Goal: Information Seeking & Learning: Compare options

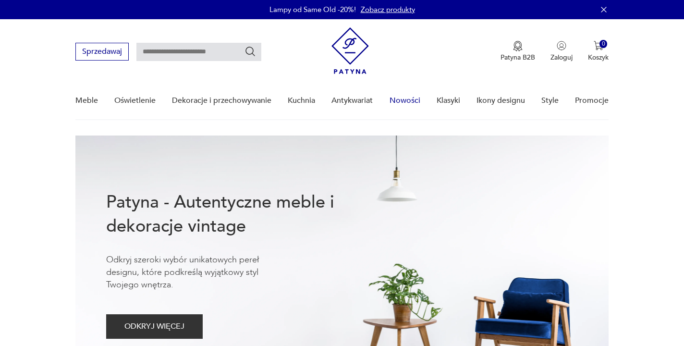
click at [409, 98] on link "Nowości" at bounding box center [404, 100] width 31 height 37
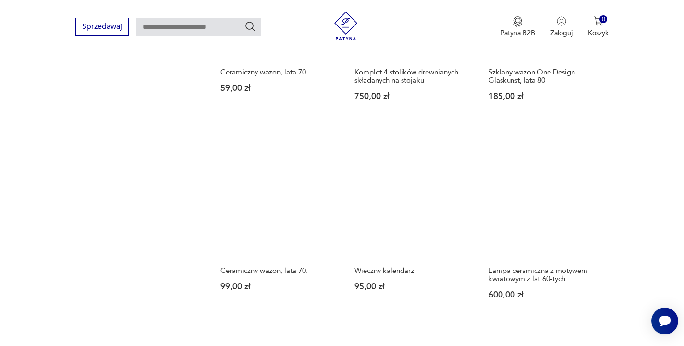
scroll to position [764, 0]
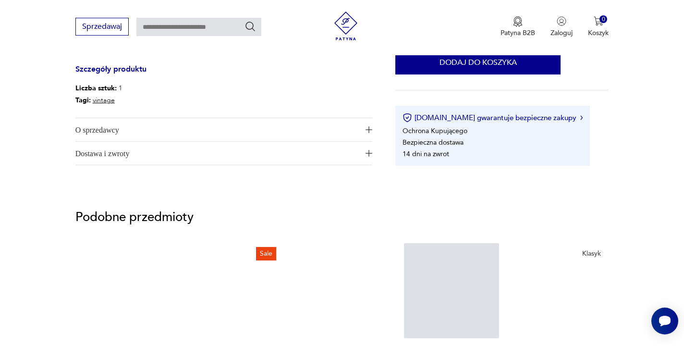
scroll to position [364, 0]
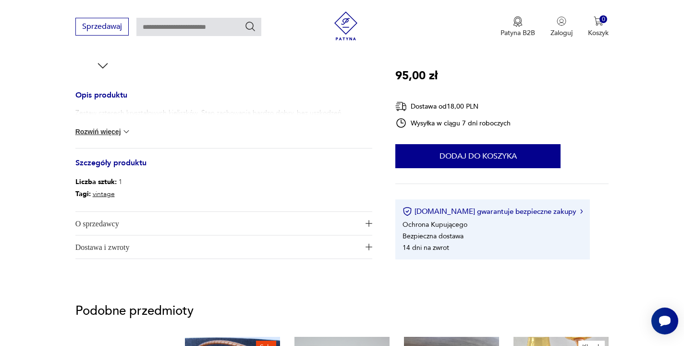
click at [127, 128] on img at bounding box center [126, 132] width 10 height 10
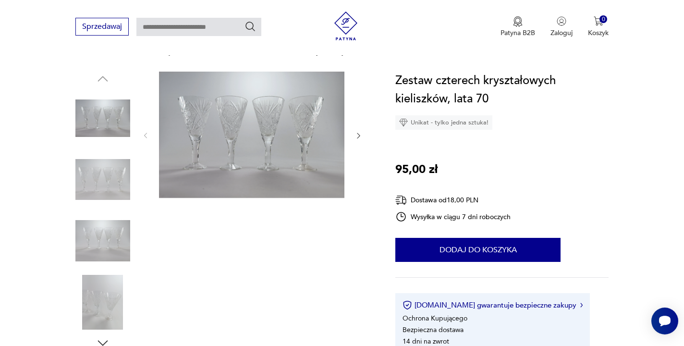
scroll to position [41, 0]
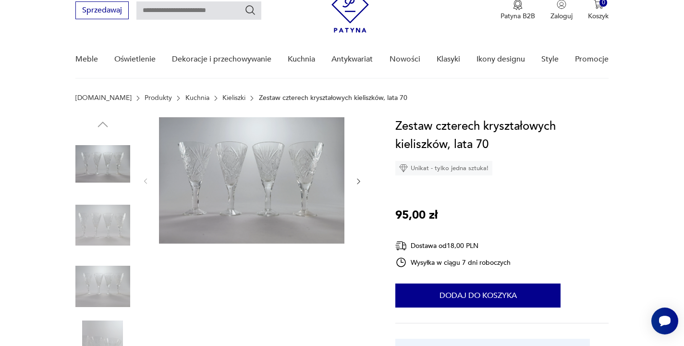
click at [228, 173] on img at bounding box center [251, 180] width 185 height 126
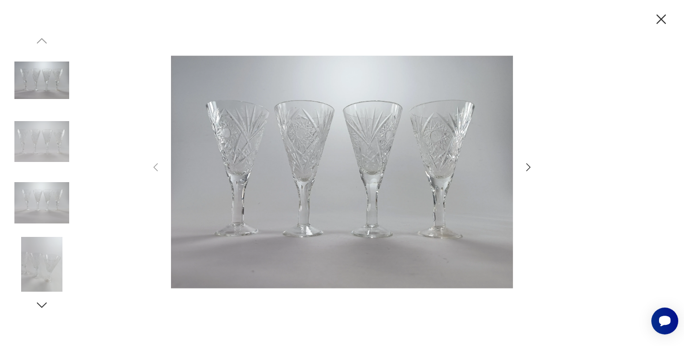
click at [529, 163] on icon "button" at bounding box center [528, 167] width 12 height 12
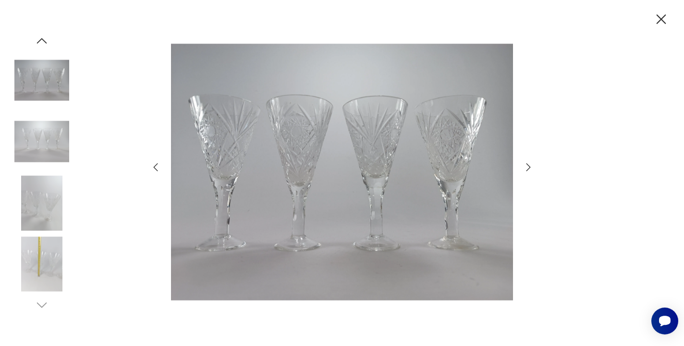
click at [529, 163] on icon "button" at bounding box center [528, 167] width 12 height 12
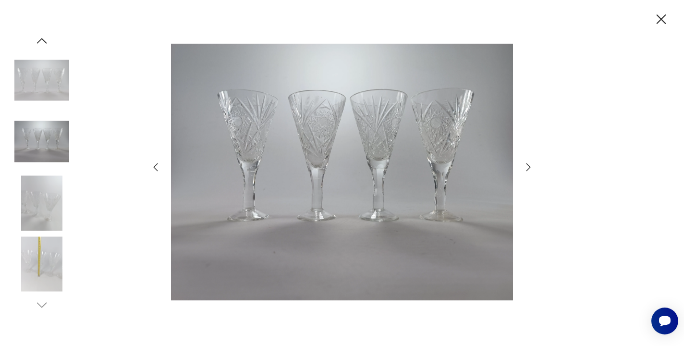
click at [529, 163] on icon "button" at bounding box center [528, 167] width 12 height 12
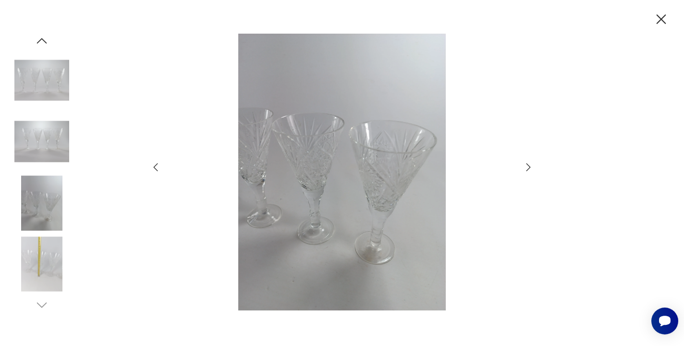
click at [529, 163] on icon "button" at bounding box center [528, 167] width 12 height 12
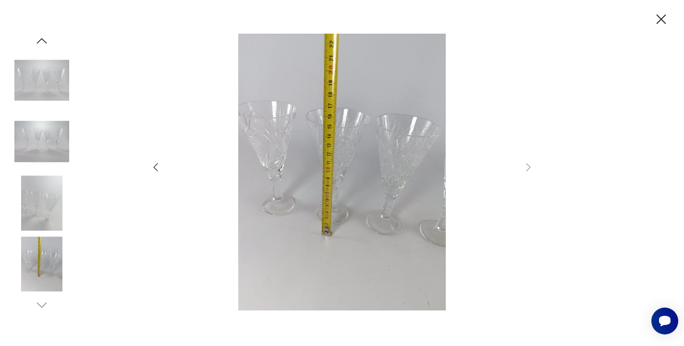
click at [658, 19] on icon "button" at bounding box center [661, 19] width 17 height 17
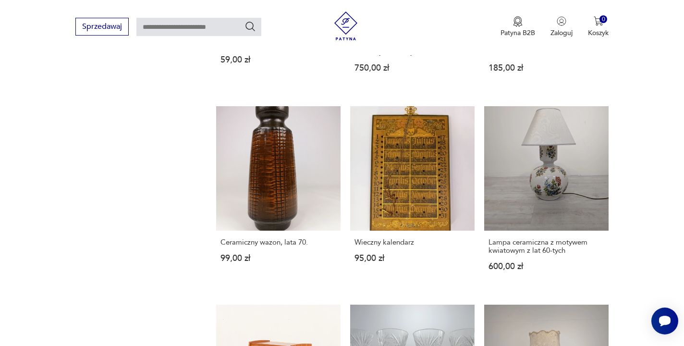
scroll to position [794, 0]
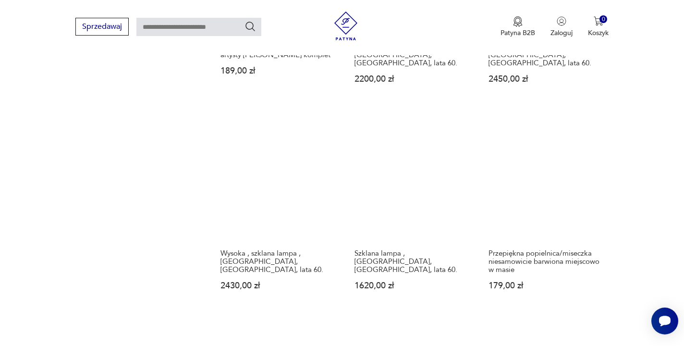
scroll to position [807, 0]
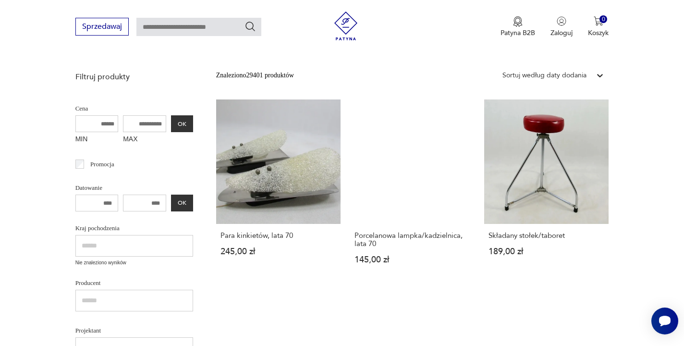
scroll to position [207, 0]
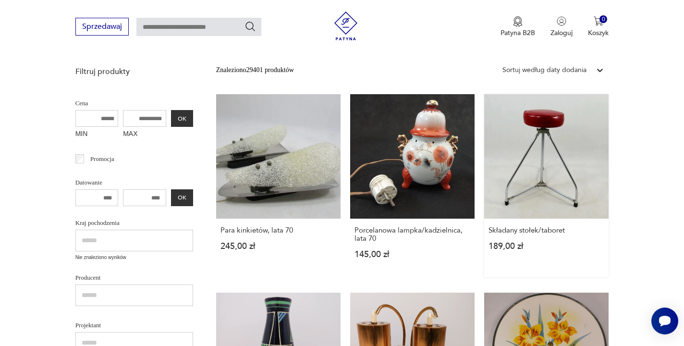
click at [484, 157] on link "Składany stołek/taboret 189,00 zł" at bounding box center [546, 185] width 124 height 183
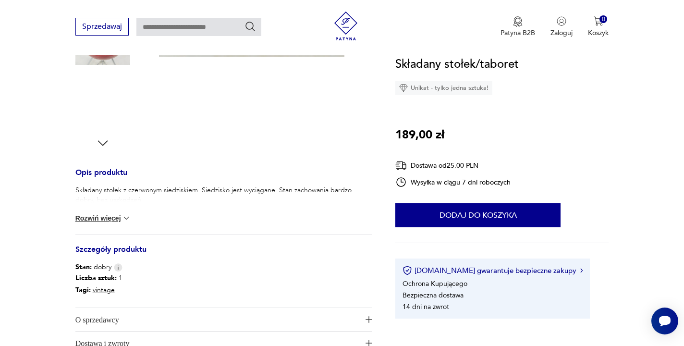
scroll to position [334, 0]
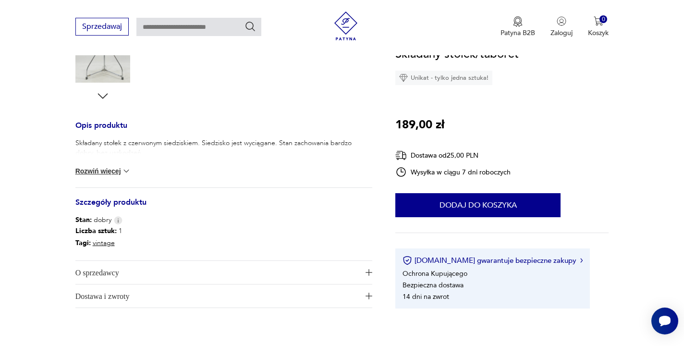
click at [99, 169] on button "Rozwiń więcej" at bounding box center [103, 171] width 56 height 10
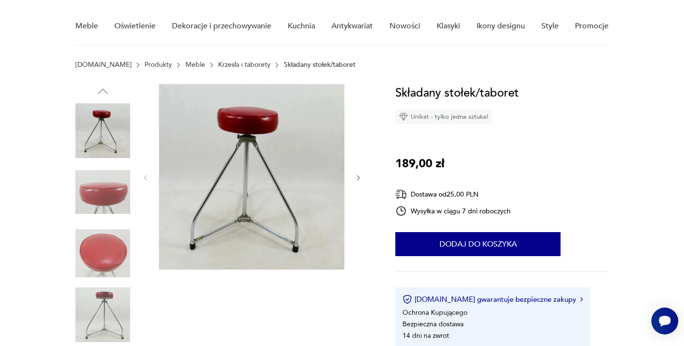
scroll to position [73, 0]
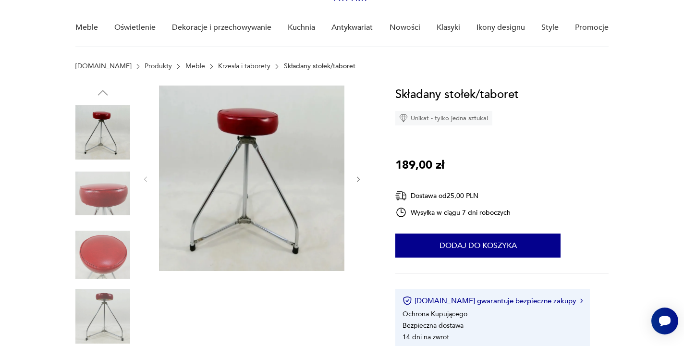
click at [270, 151] on img at bounding box center [251, 177] width 185 height 185
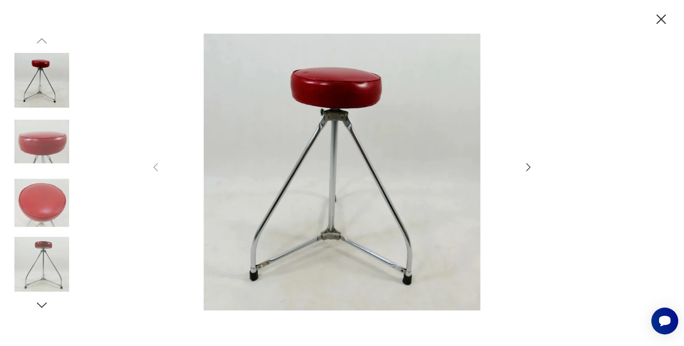
click at [524, 168] on icon "button" at bounding box center [528, 167] width 12 height 12
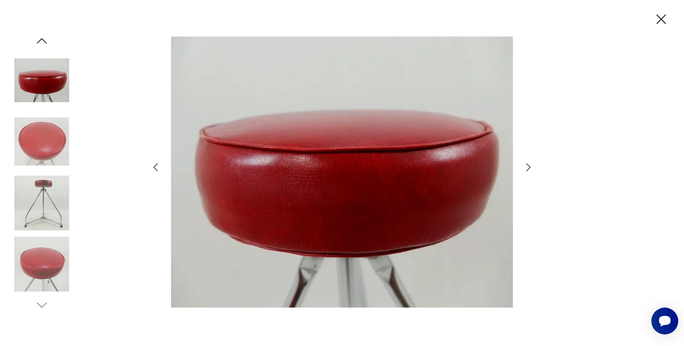
click at [524, 168] on icon "button" at bounding box center [528, 167] width 12 height 12
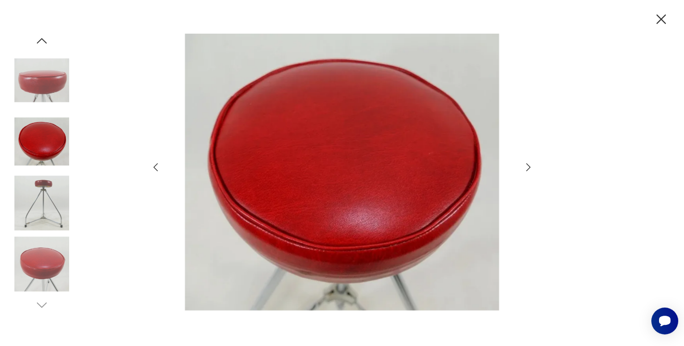
click at [524, 168] on icon "button" at bounding box center [528, 167] width 12 height 12
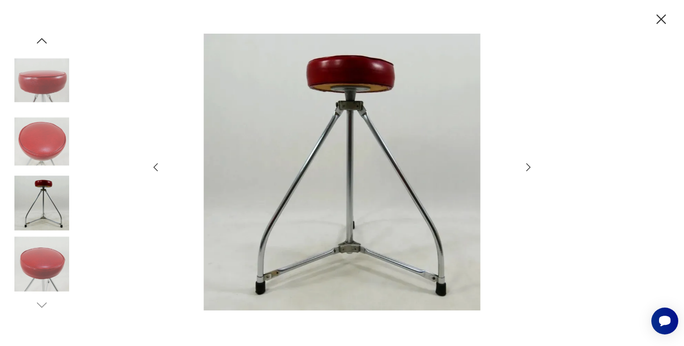
click at [524, 168] on icon "button" at bounding box center [528, 167] width 12 height 12
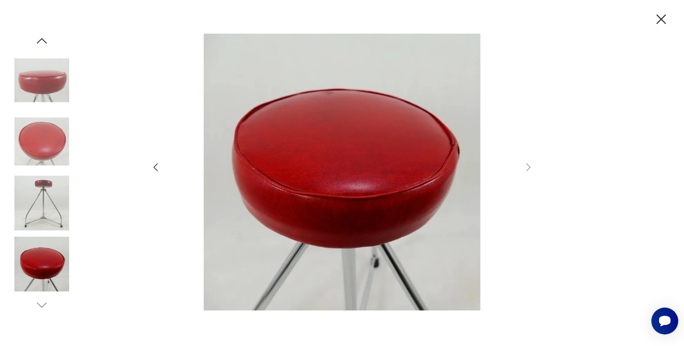
click at [658, 23] on icon "button" at bounding box center [661, 19] width 10 height 10
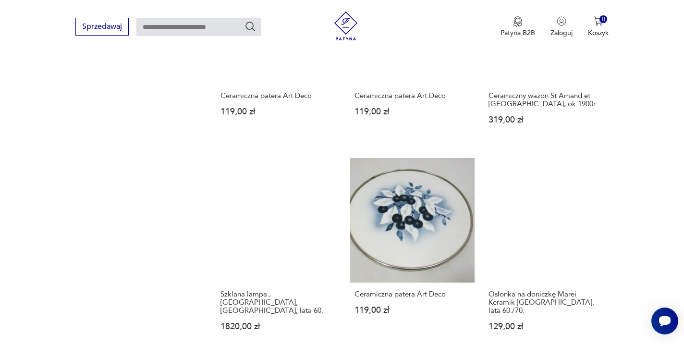
scroll to position [740, 0]
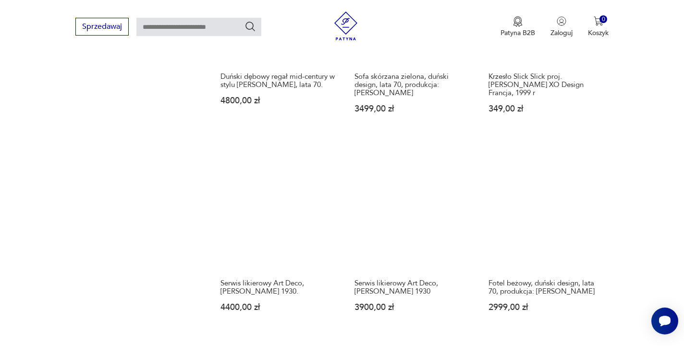
scroll to position [786, 0]
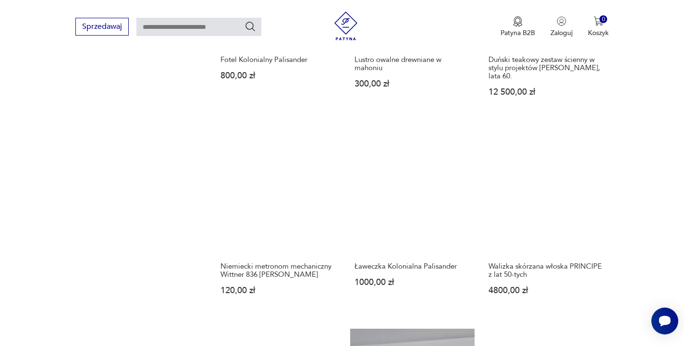
scroll to position [799, 0]
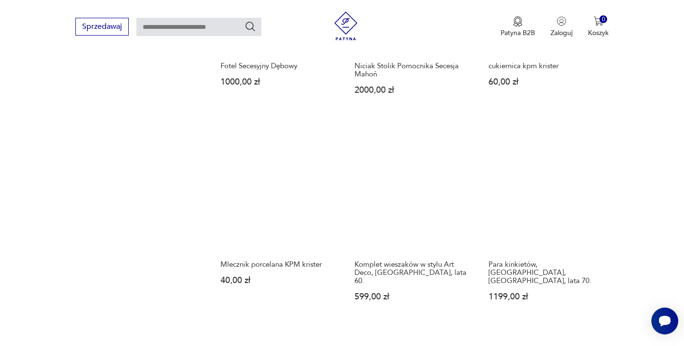
scroll to position [770, 0]
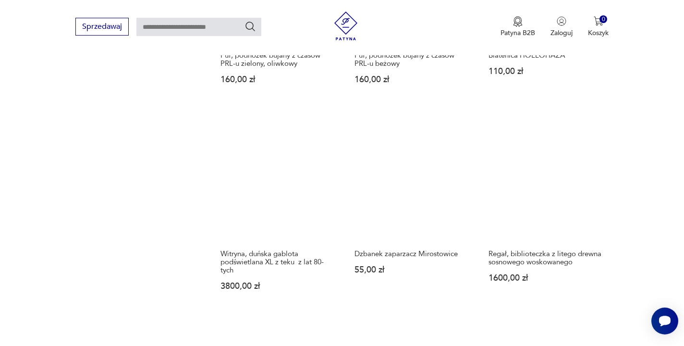
scroll to position [872, 0]
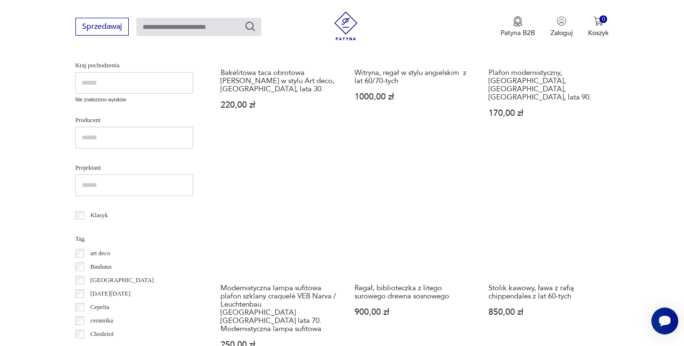
scroll to position [393, 0]
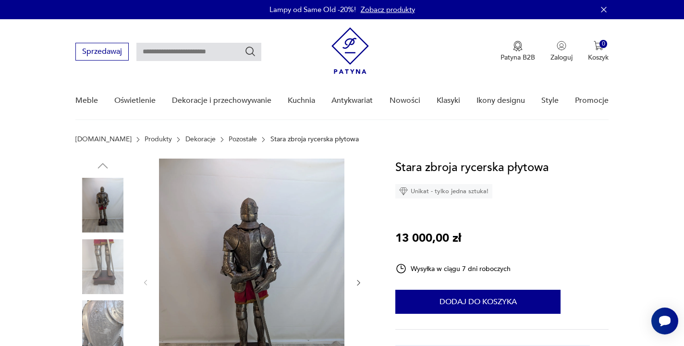
click at [287, 230] on img at bounding box center [251, 281] width 185 height 246
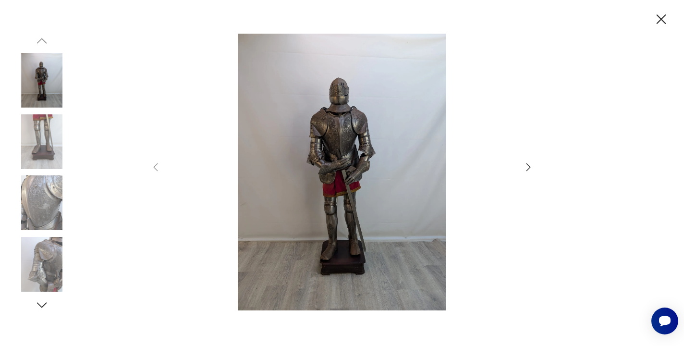
click at [522, 166] on icon "button" at bounding box center [528, 167] width 12 height 12
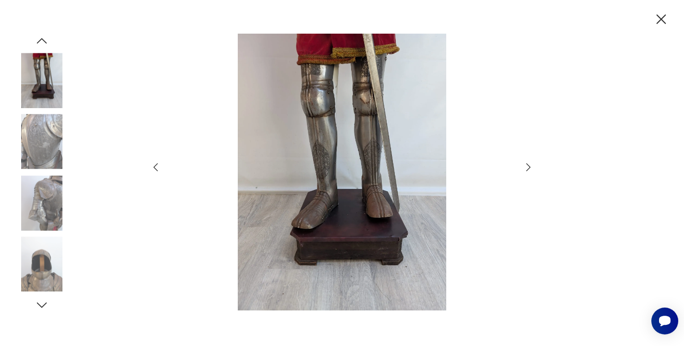
click at [526, 165] on icon "button" at bounding box center [528, 167] width 12 height 12
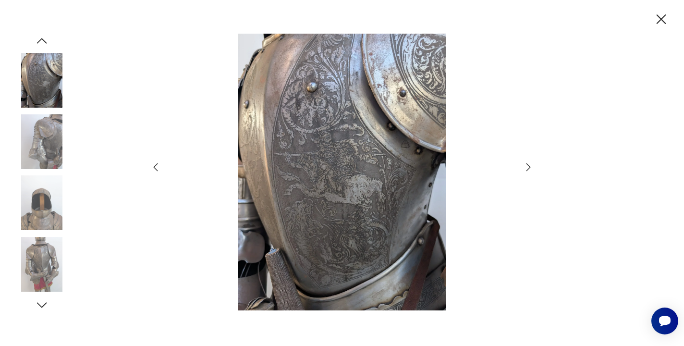
click at [526, 165] on icon "button" at bounding box center [528, 167] width 12 height 12
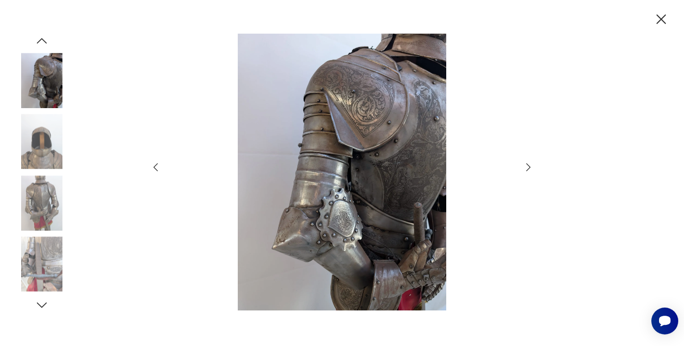
click at [526, 165] on icon "button" at bounding box center [528, 167] width 12 height 12
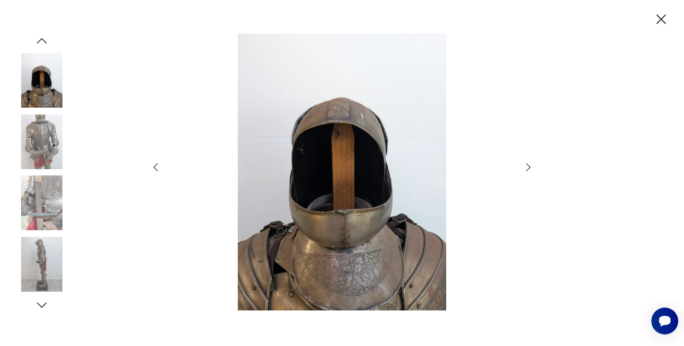
click at [526, 165] on icon "button" at bounding box center [528, 167] width 12 height 12
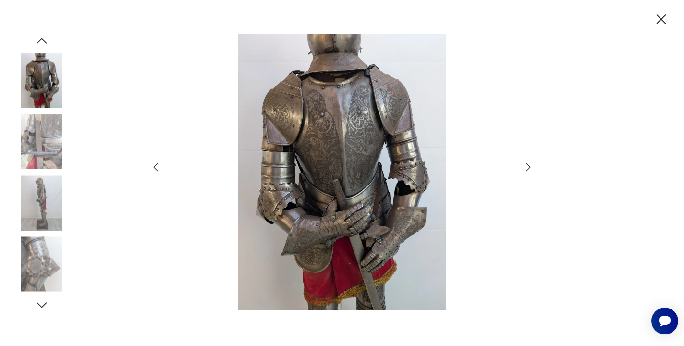
click at [526, 165] on icon "button" at bounding box center [528, 167] width 12 height 12
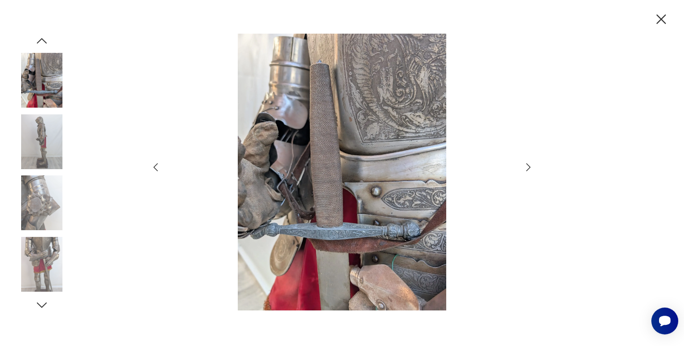
click at [526, 165] on icon "button" at bounding box center [528, 167] width 12 height 12
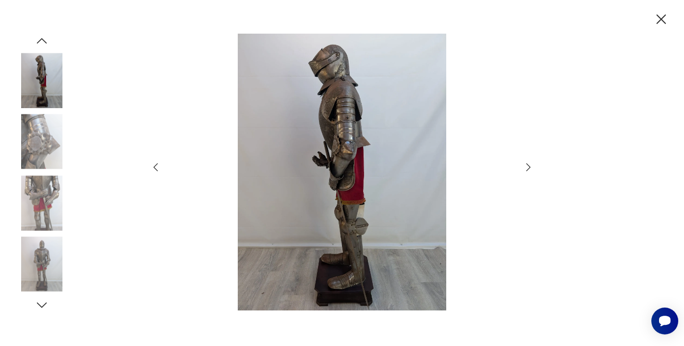
click at [526, 165] on icon "button" at bounding box center [528, 167] width 12 height 12
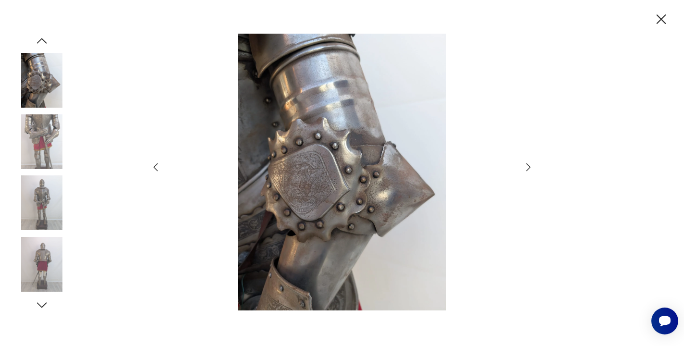
click at [526, 165] on icon "button" at bounding box center [528, 167] width 12 height 12
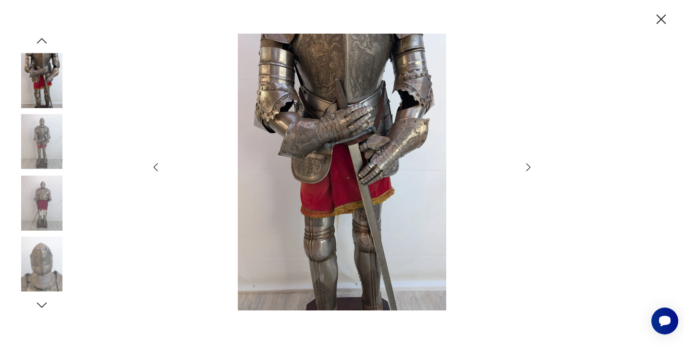
click at [526, 165] on icon "button" at bounding box center [528, 167] width 12 height 12
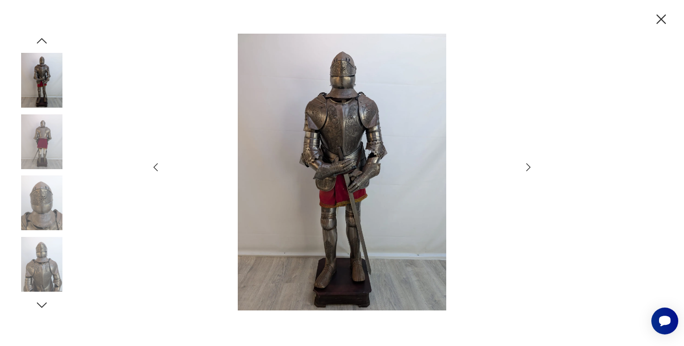
click at [526, 165] on icon "button" at bounding box center [528, 167] width 12 height 12
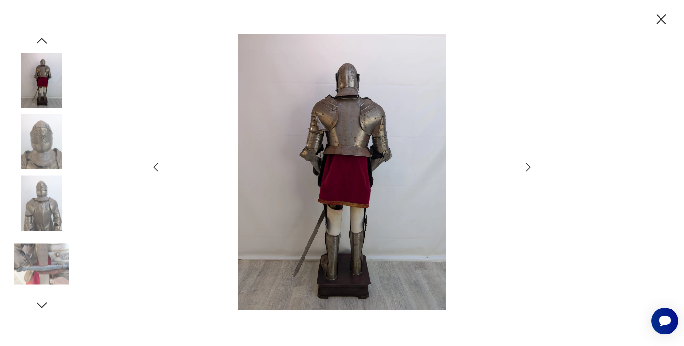
click at [526, 165] on icon "button" at bounding box center [528, 167] width 12 height 12
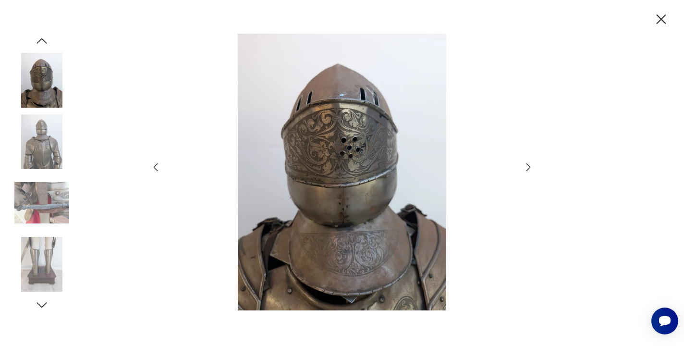
click at [526, 165] on icon "button" at bounding box center [528, 167] width 12 height 12
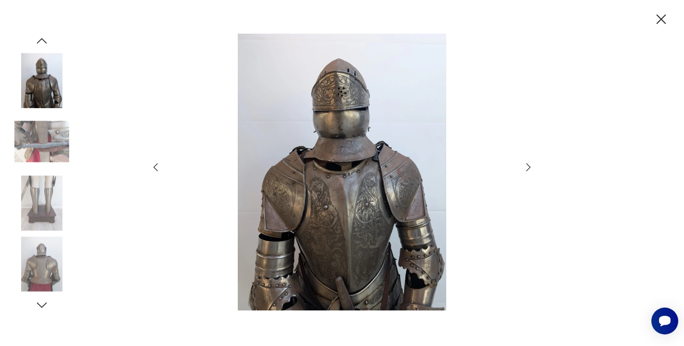
click at [526, 165] on icon "button" at bounding box center [528, 167] width 12 height 12
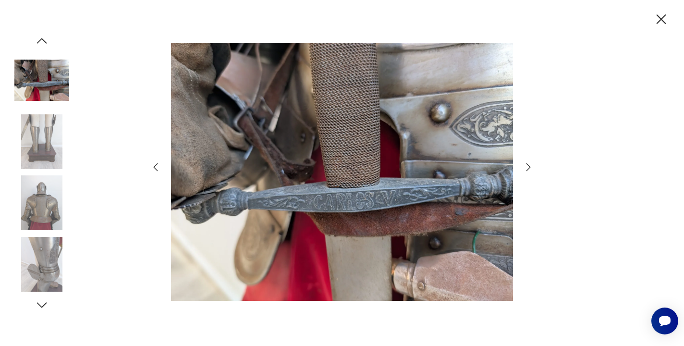
click at [526, 165] on icon "button" at bounding box center [528, 167] width 12 height 12
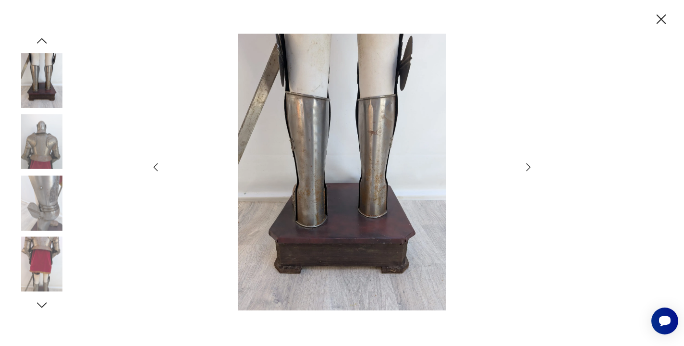
click at [526, 165] on icon "button" at bounding box center [528, 167] width 12 height 12
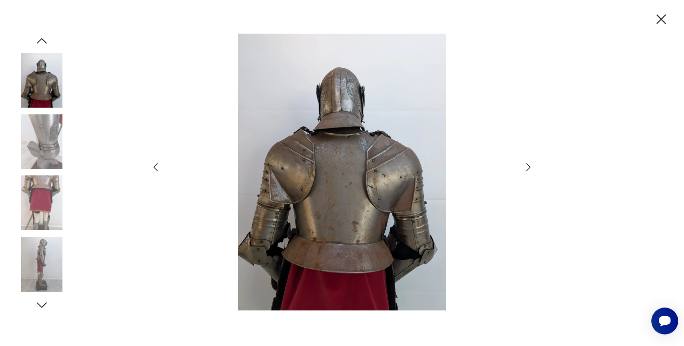
click at [526, 165] on icon "button" at bounding box center [528, 167] width 12 height 12
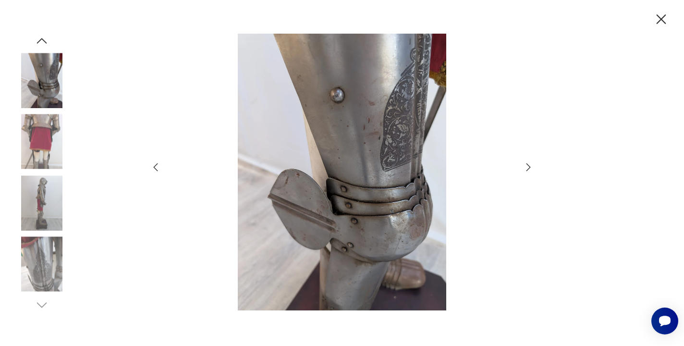
click at [526, 165] on icon "button" at bounding box center [528, 167] width 12 height 12
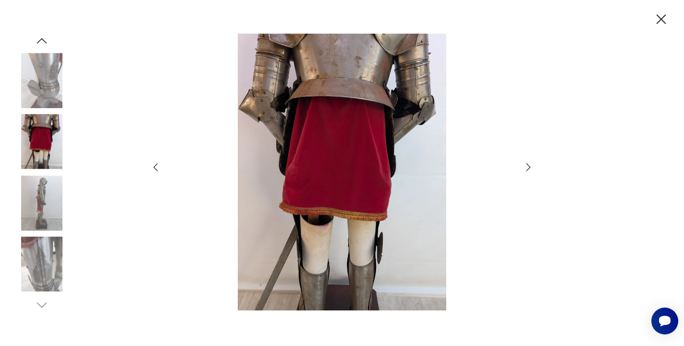
click at [526, 165] on icon "button" at bounding box center [528, 167] width 12 height 12
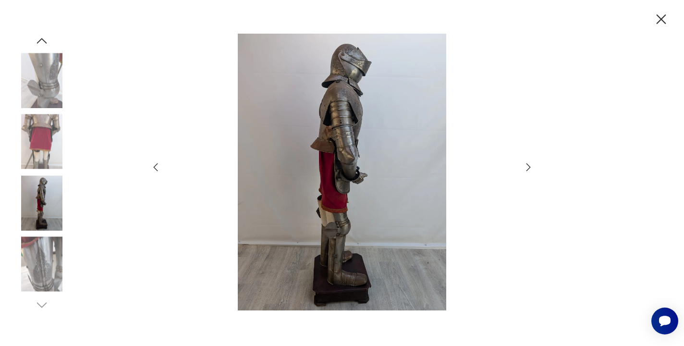
click at [526, 165] on icon "button" at bounding box center [528, 167] width 12 height 12
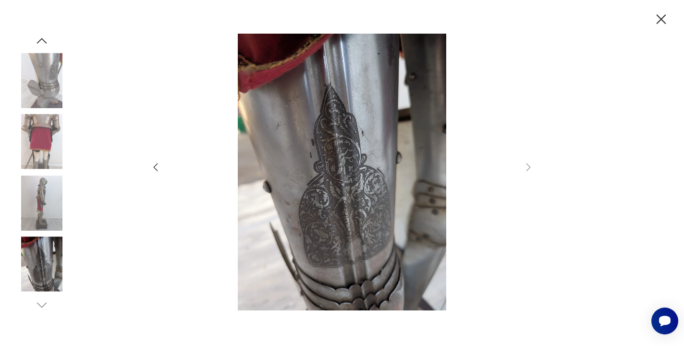
click at [666, 18] on icon "button" at bounding box center [661, 19] width 17 height 17
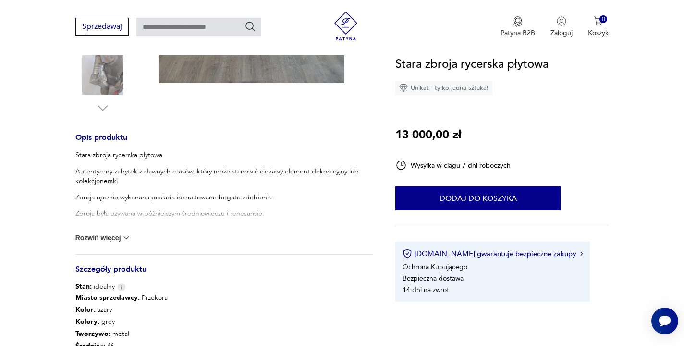
scroll to position [357, 0]
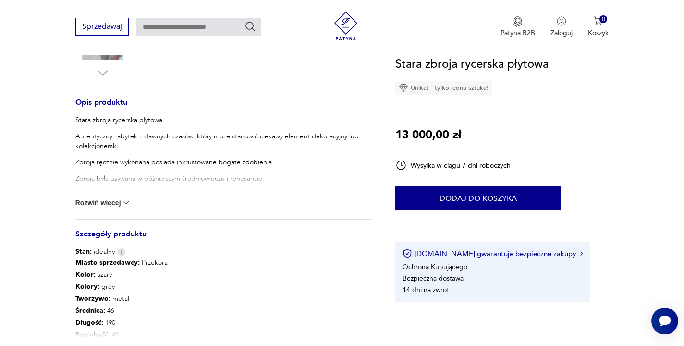
click at [113, 203] on button "Rozwiń więcej" at bounding box center [103, 203] width 56 height 10
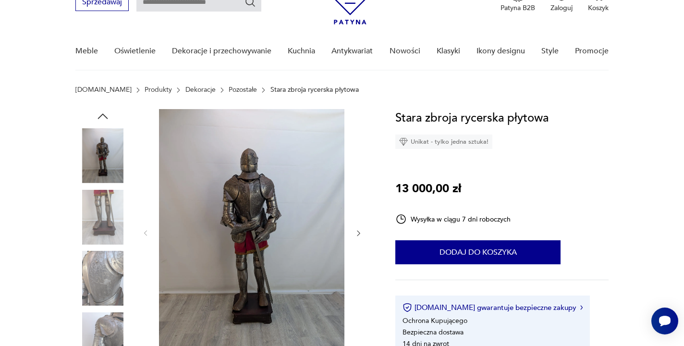
scroll to position [71, 0]
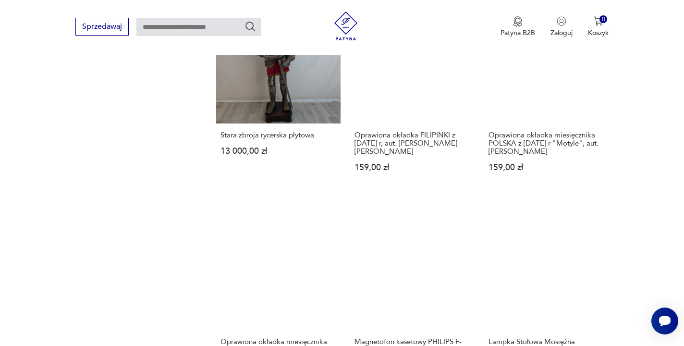
scroll to position [838, 0]
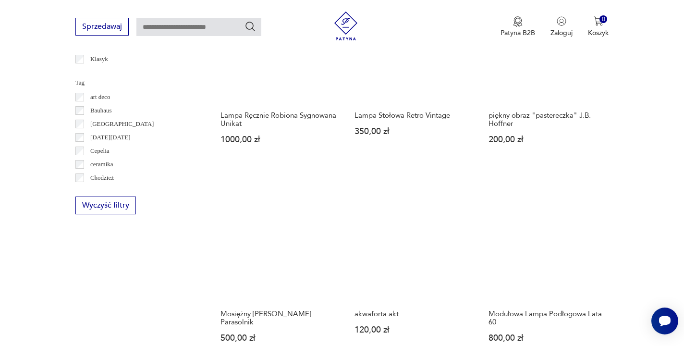
scroll to position [525, 0]
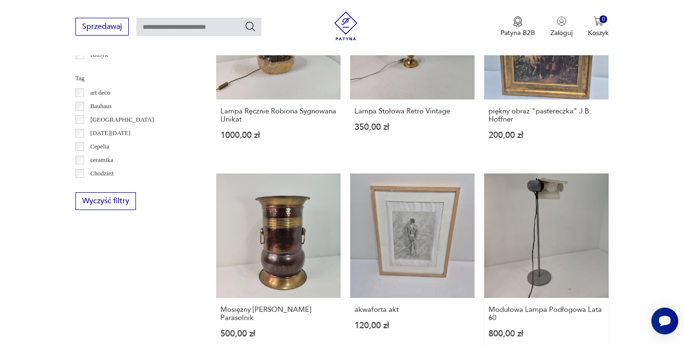
click at [484, 173] on link "Modułowa Lampa Podłogowa Lata 60 800,00 zł" at bounding box center [546, 264] width 124 height 183
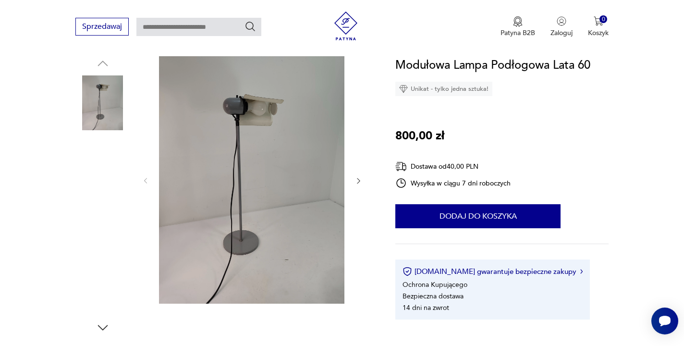
scroll to position [113, 0]
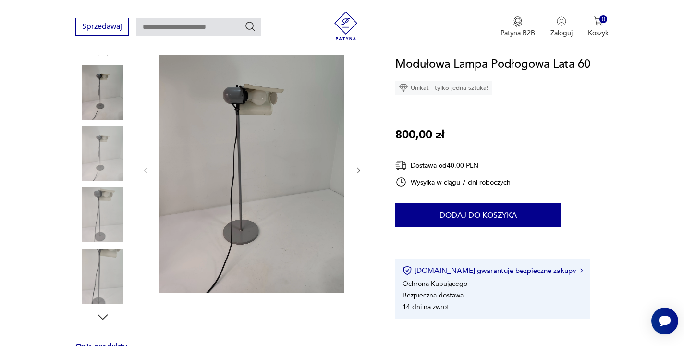
click at [321, 165] on img at bounding box center [251, 169] width 185 height 247
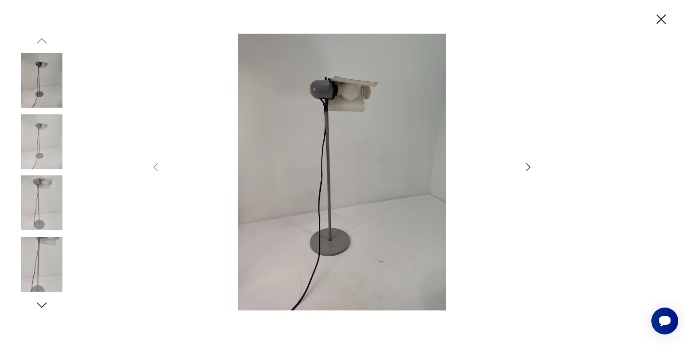
click at [526, 168] on icon "button" at bounding box center [528, 167] width 12 height 12
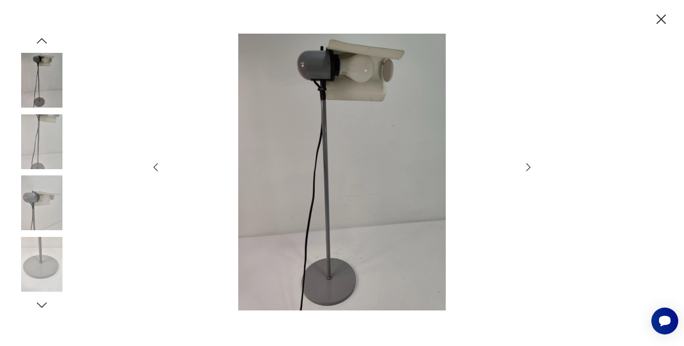
click at [526, 168] on icon "button" at bounding box center [528, 167] width 12 height 12
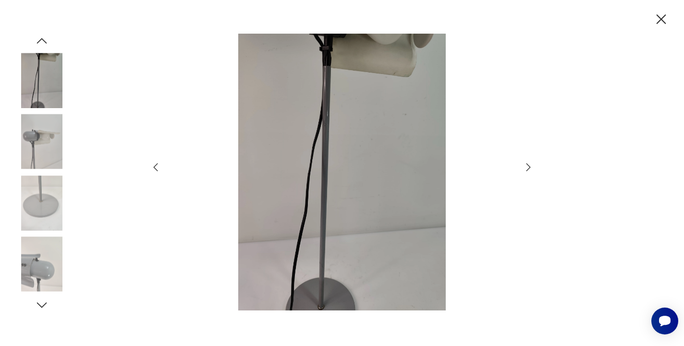
click at [526, 168] on icon "button" at bounding box center [528, 167] width 12 height 12
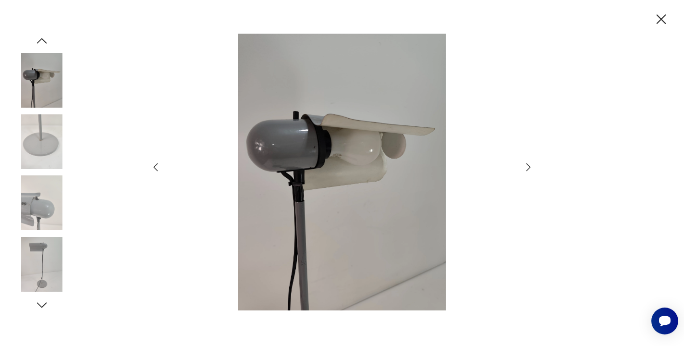
click at [526, 168] on icon "button" at bounding box center [528, 167] width 12 height 12
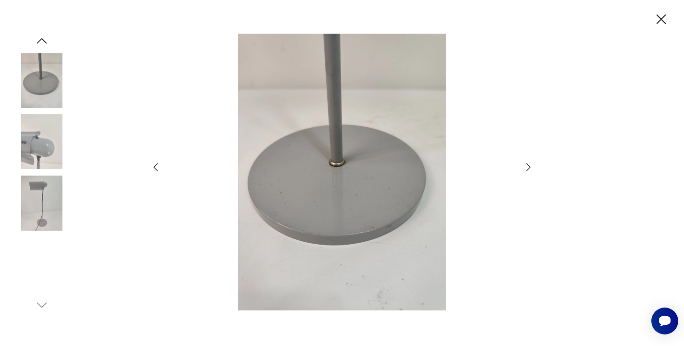
click at [526, 168] on icon "button" at bounding box center [528, 167] width 12 height 12
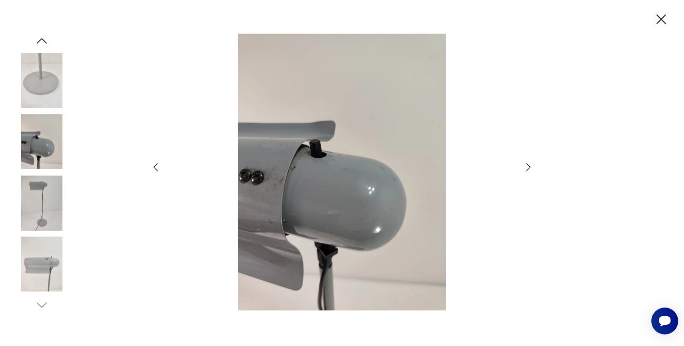
click at [526, 168] on icon "button" at bounding box center [528, 167] width 12 height 12
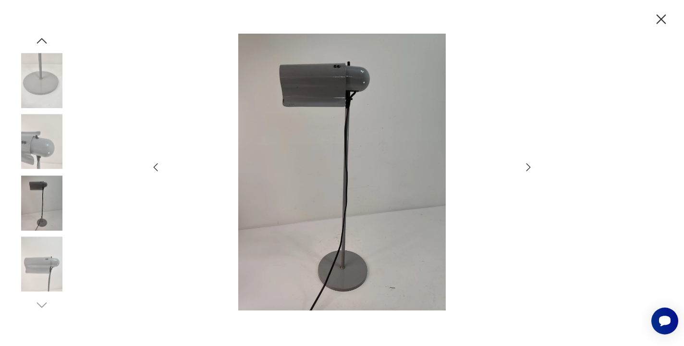
scroll to position [525, 0]
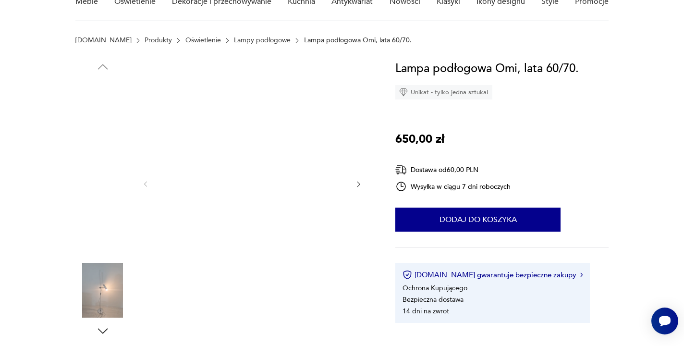
scroll to position [109, 0]
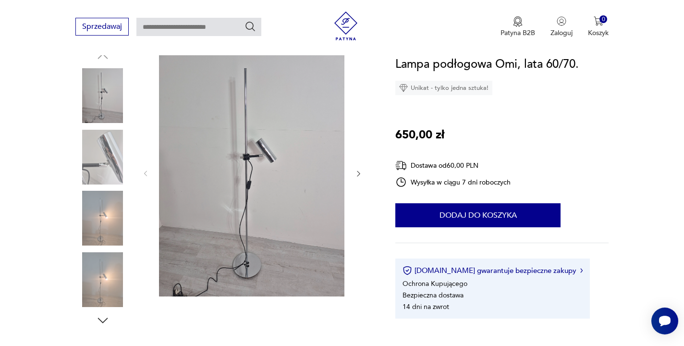
click at [255, 151] on img at bounding box center [251, 172] width 185 height 247
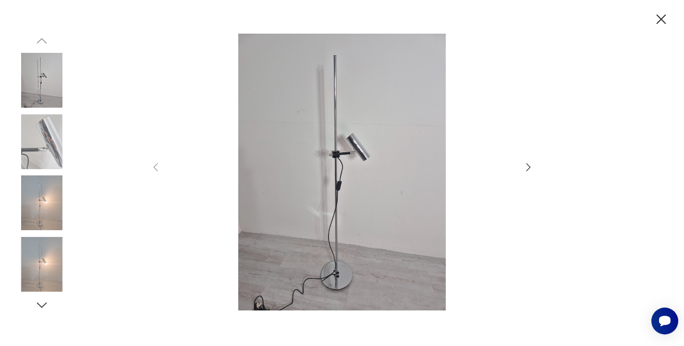
click at [310, 146] on img at bounding box center [342, 172] width 342 height 277
click at [523, 164] on icon "button" at bounding box center [528, 167] width 12 height 12
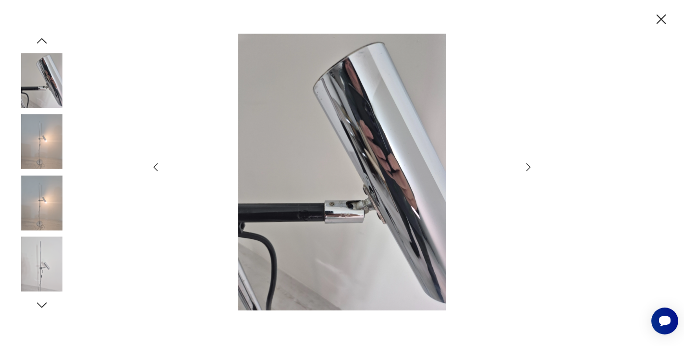
click at [523, 164] on icon "button" at bounding box center [528, 167] width 12 height 12
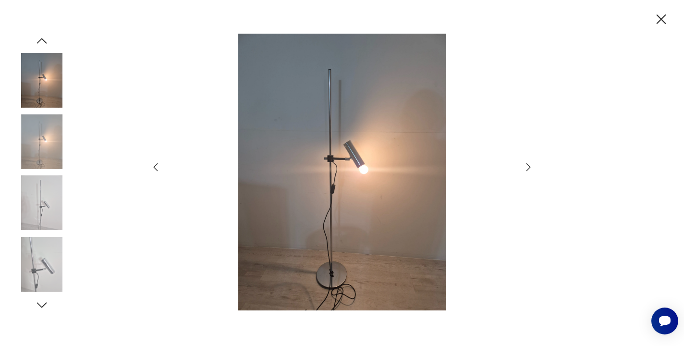
click at [523, 164] on icon "button" at bounding box center [528, 167] width 12 height 12
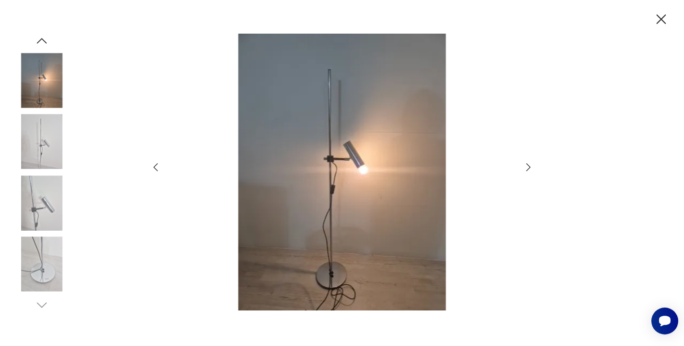
click at [523, 164] on icon "button" at bounding box center [528, 167] width 12 height 12
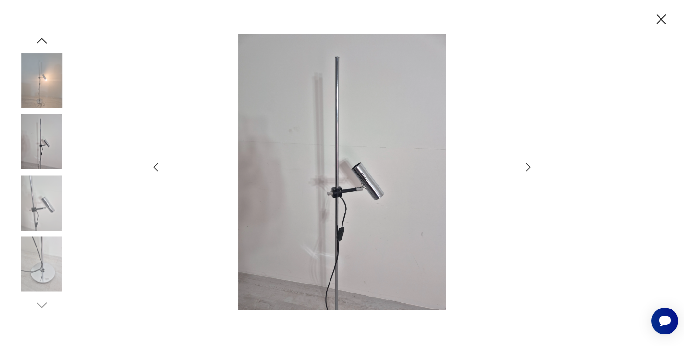
click at [523, 164] on icon "button" at bounding box center [528, 167] width 12 height 12
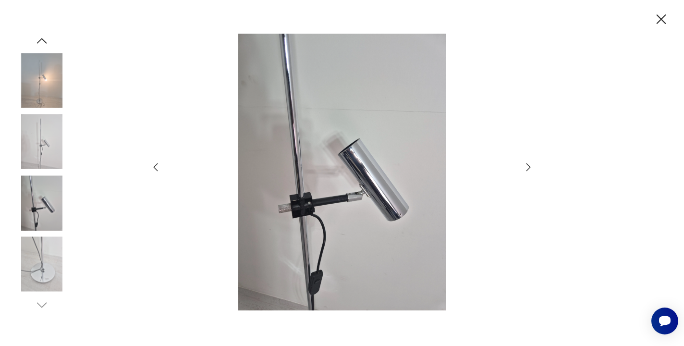
click at [657, 19] on icon "button" at bounding box center [661, 19] width 17 height 17
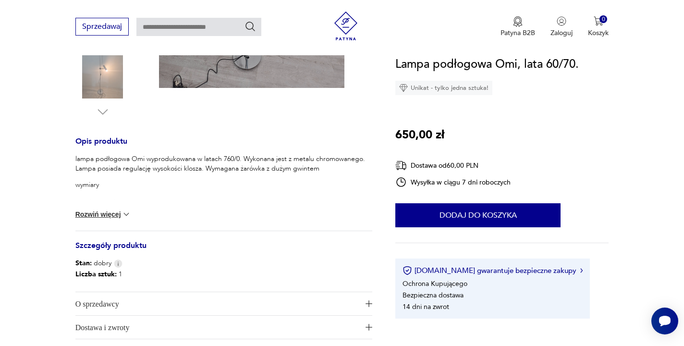
scroll to position [319, 0]
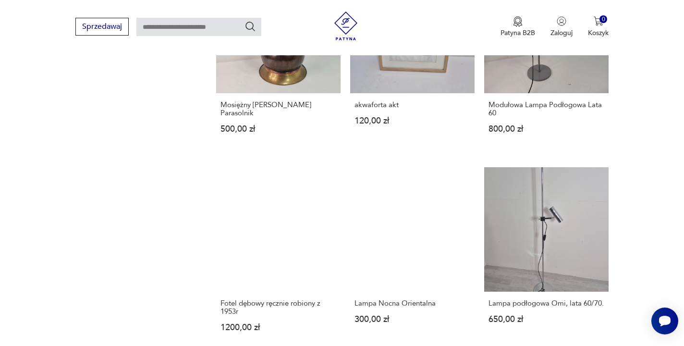
scroll to position [730, 0]
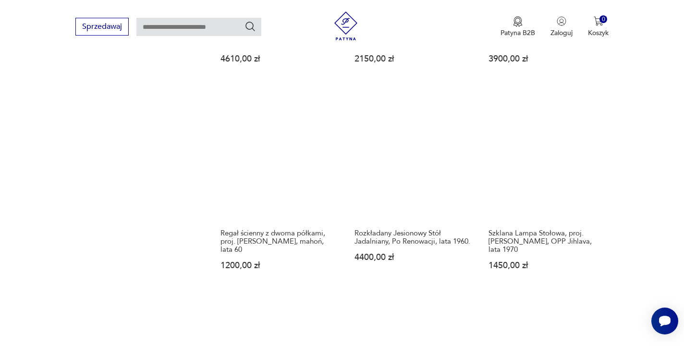
scroll to position [822, 0]
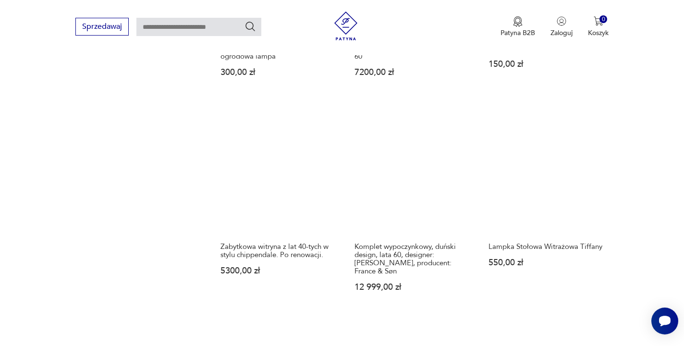
scroll to position [795, 0]
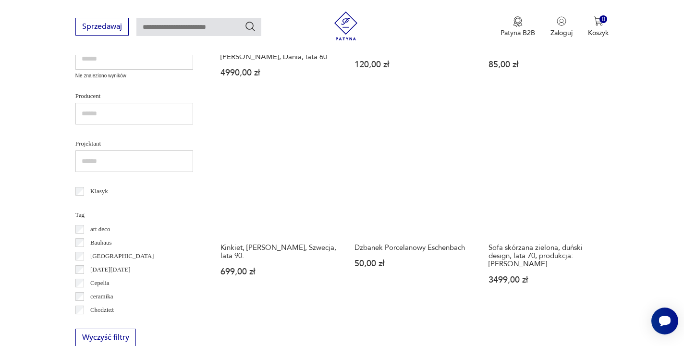
scroll to position [424, 0]
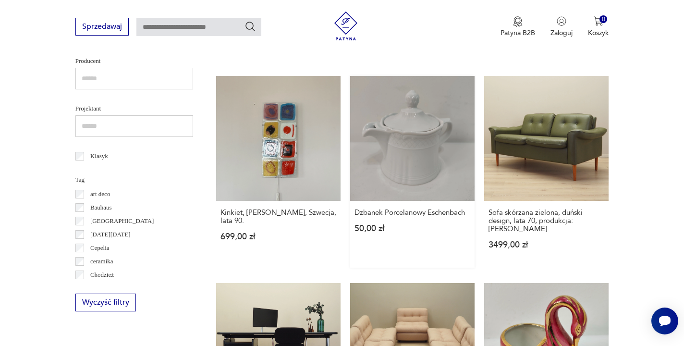
click at [350, 113] on link "Dzbanek Porcelanowy Eschenbach 50,00 zł" at bounding box center [412, 171] width 124 height 191
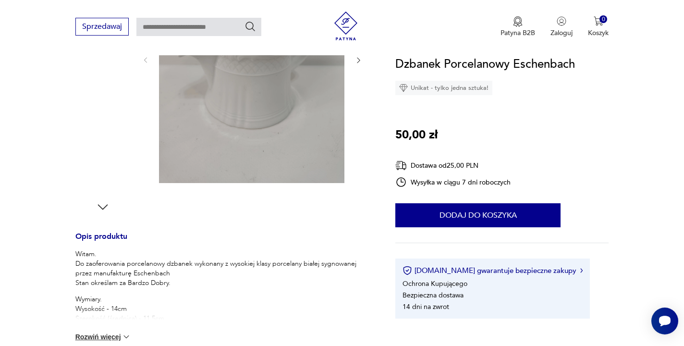
scroll to position [260, 0]
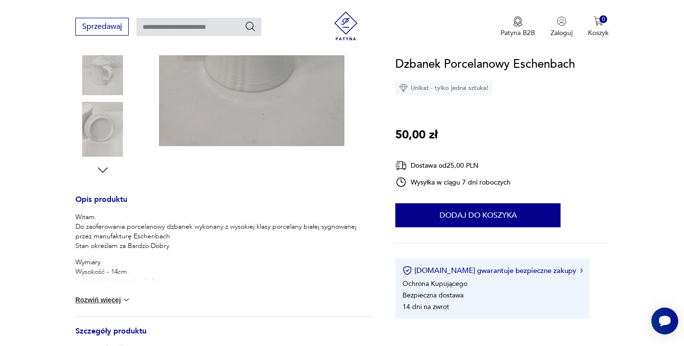
click at [109, 299] on button "Rozwiń więcej" at bounding box center [103, 300] width 56 height 10
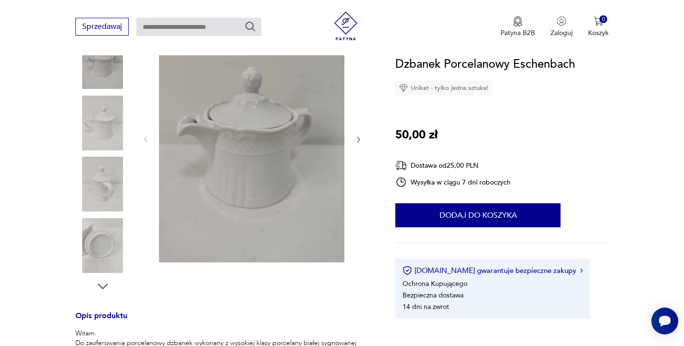
scroll to position [107, 0]
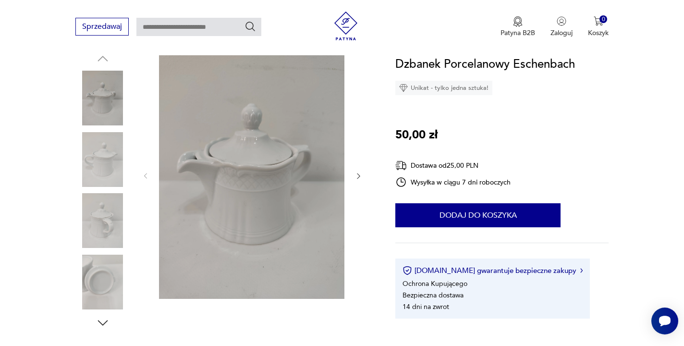
click at [357, 174] on icon "button" at bounding box center [358, 176] width 8 height 8
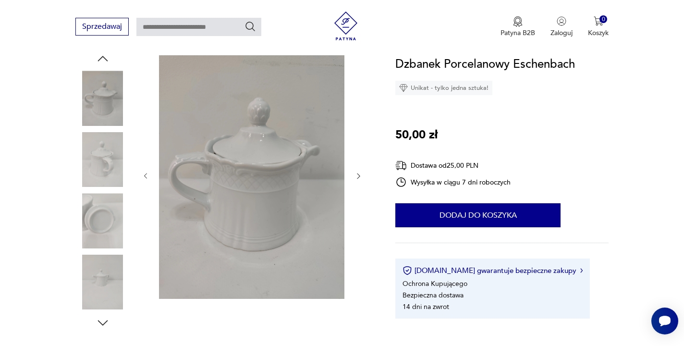
click at [357, 174] on icon "button" at bounding box center [358, 176] width 8 height 8
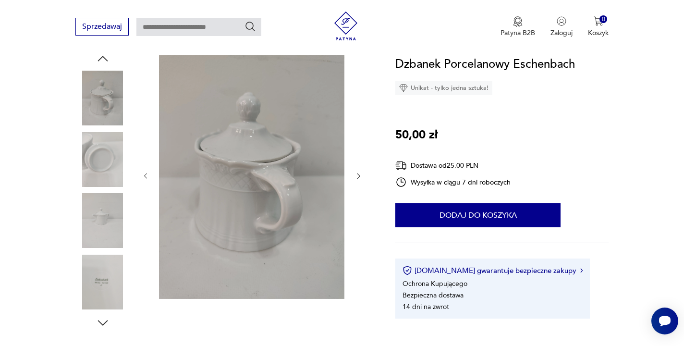
click at [357, 174] on icon "button" at bounding box center [358, 176] width 8 height 8
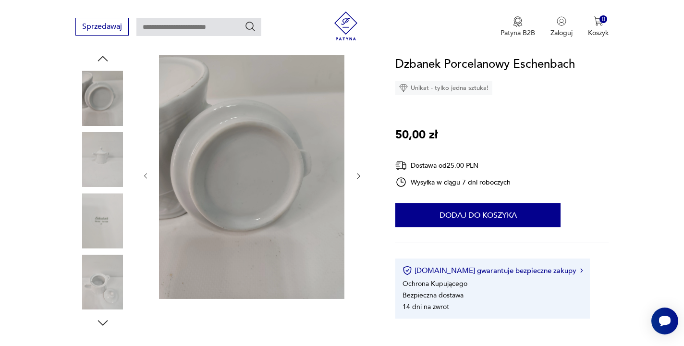
click at [357, 174] on icon "button" at bounding box center [358, 176] width 8 height 8
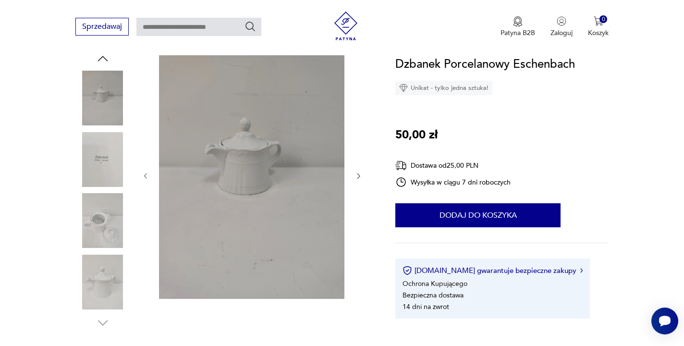
click at [357, 174] on icon "button" at bounding box center [358, 176] width 8 height 8
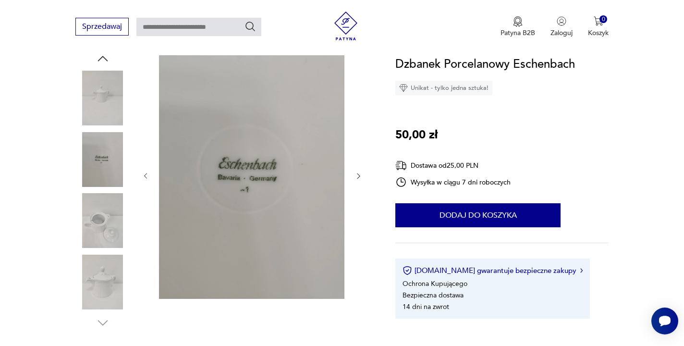
click at [357, 174] on icon "button" at bounding box center [358, 176] width 8 height 8
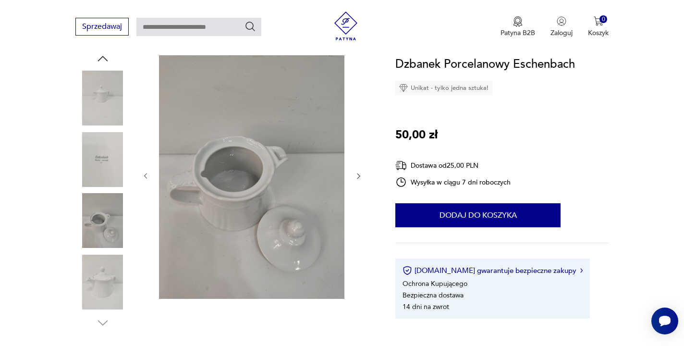
click at [357, 174] on icon "button" at bounding box center [358, 176] width 8 height 8
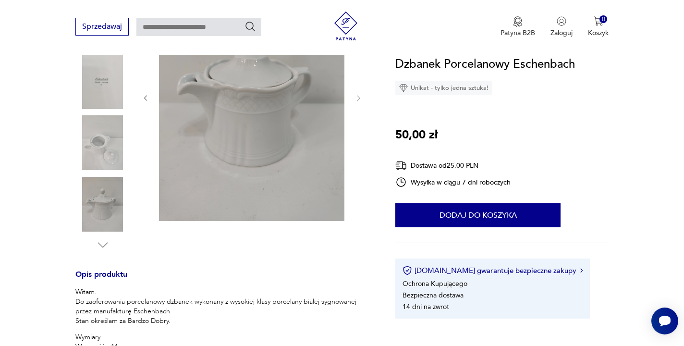
scroll to position [151, 0]
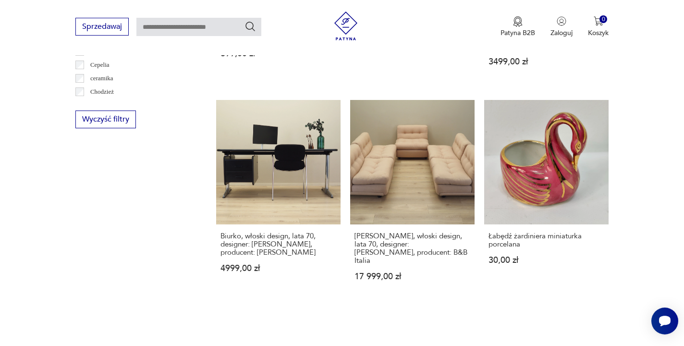
scroll to position [610, 0]
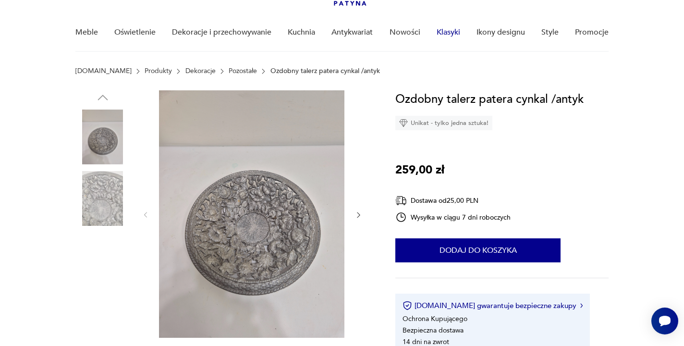
scroll to position [138, 0]
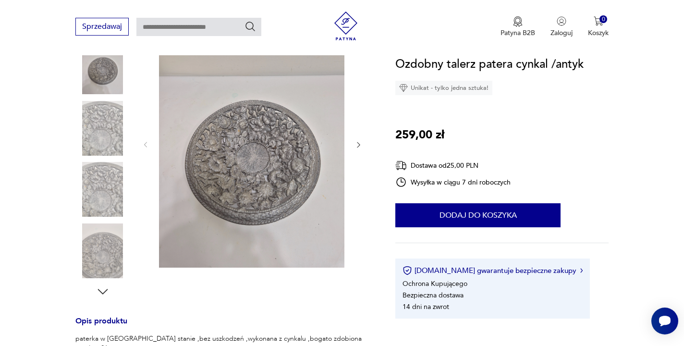
click at [249, 173] on img at bounding box center [251, 143] width 185 height 247
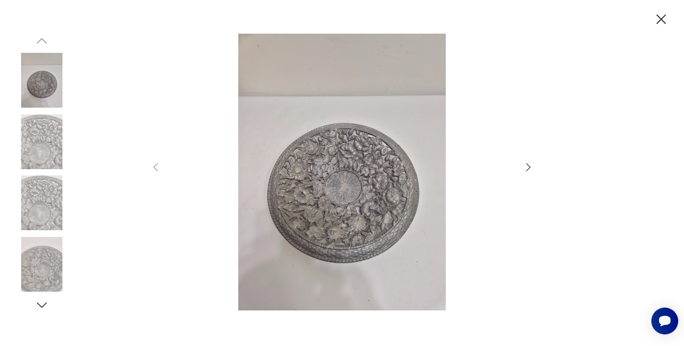
click at [529, 167] on icon "button" at bounding box center [528, 167] width 12 height 12
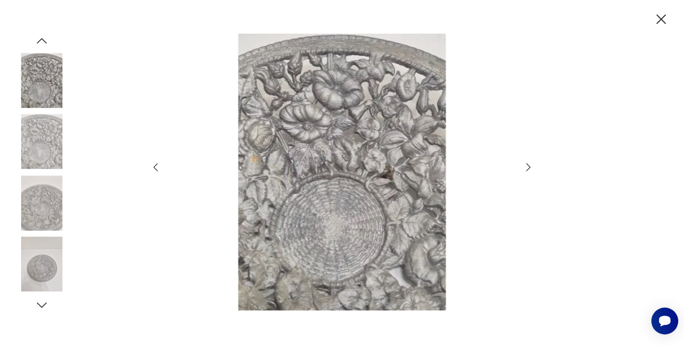
click at [529, 167] on icon "button" at bounding box center [528, 167] width 12 height 12
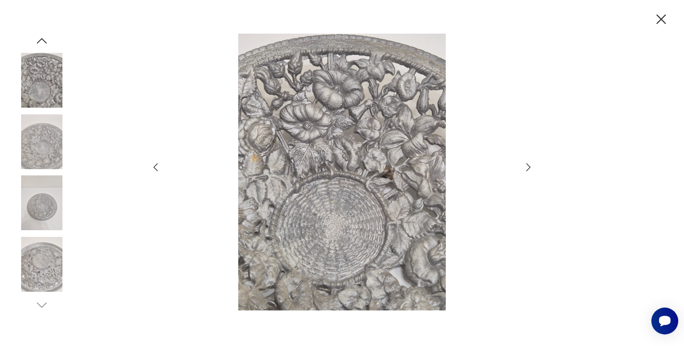
click at [529, 167] on icon "button" at bounding box center [528, 167] width 12 height 12
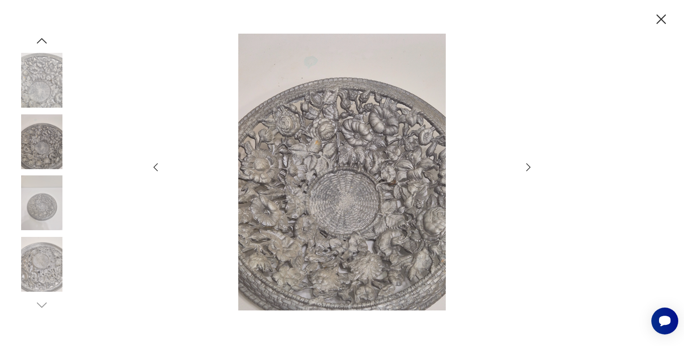
click at [529, 167] on icon "button" at bounding box center [528, 167] width 12 height 12
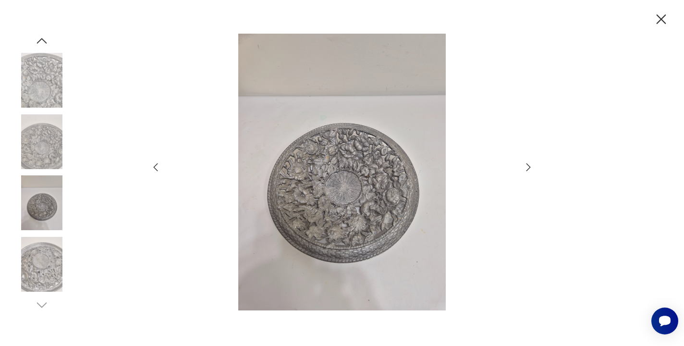
click at [529, 167] on icon "button" at bounding box center [528, 167] width 12 height 12
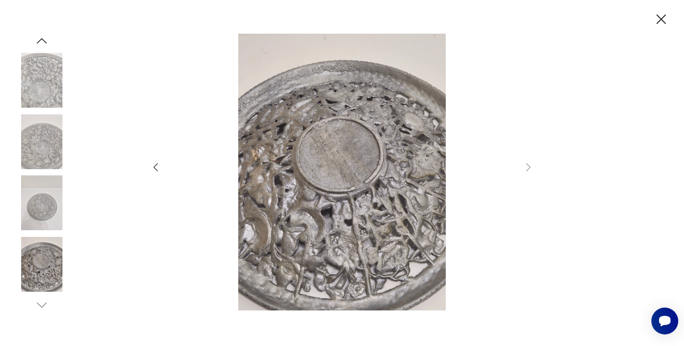
click at [154, 165] on icon "button" at bounding box center [156, 167] width 12 height 12
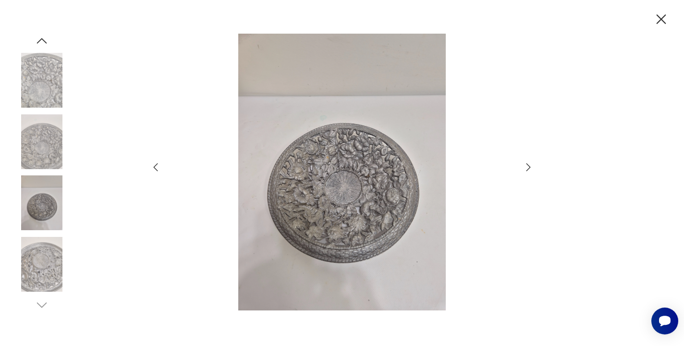
click at [660, 16] on icon "button" at bounding box center [661, 19] width 17 height 17
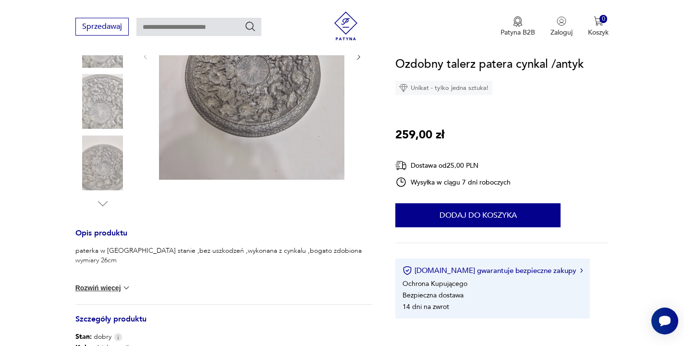
scroll to position [301, 0]
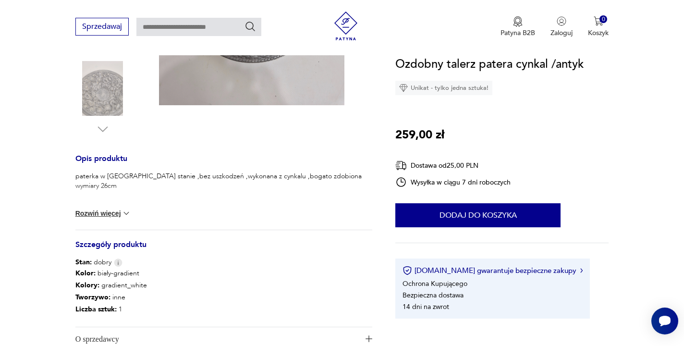
click at [112, 210] on button "Rozwiń więcej" at bounding box center [103, 213] width 56 height 10
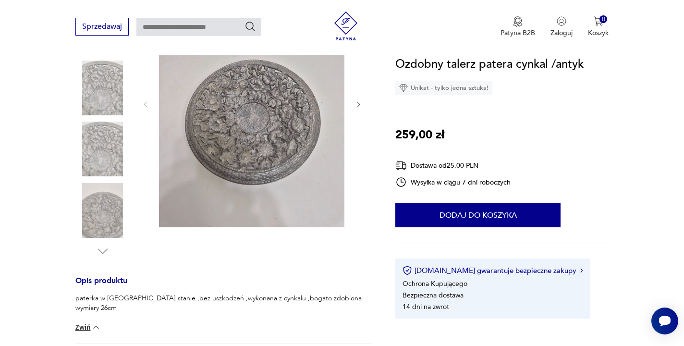
scroll to position [131, 0]
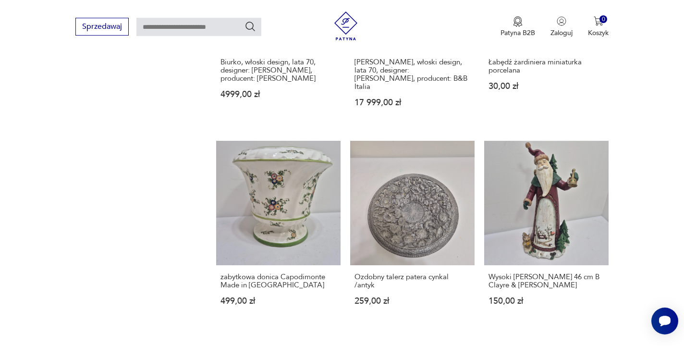
scroll to position [786, 0]
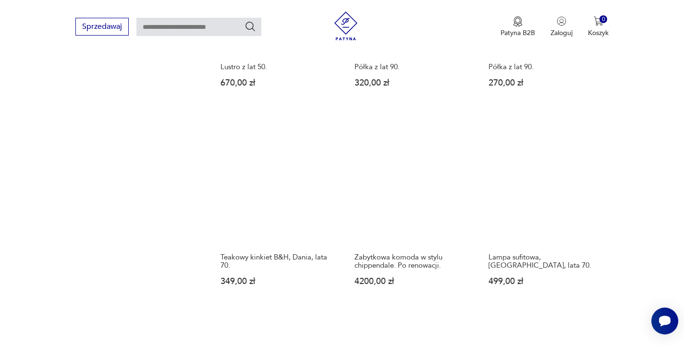
scroll to position [758, 0]
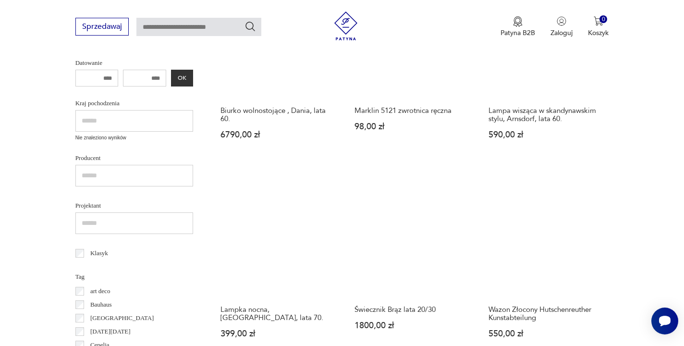
scroll to position [327, 0]
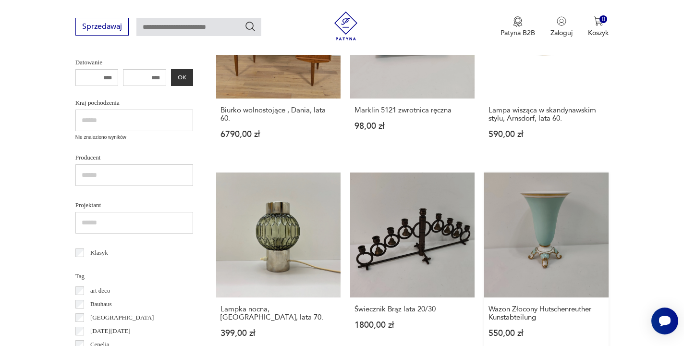
click at [484, 198] on link "Wazon Złocony Hutschenreuther Kunstabteilung 550,00 zł" at bounding box center [546, 263] width 124 height 183
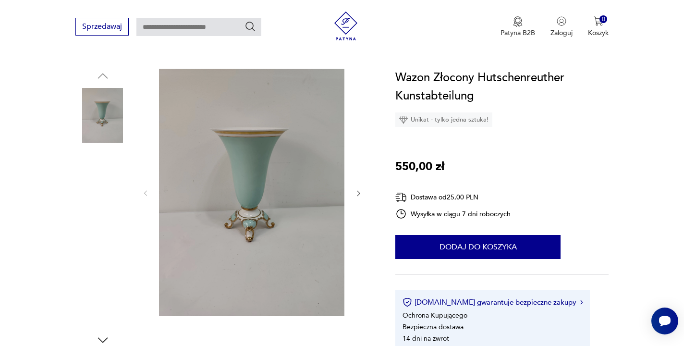
scroll to position [98, 0]
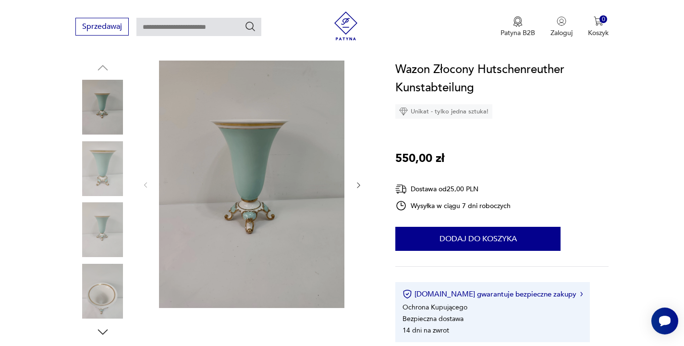
click at [279, 197] on img at bounding box center [251, 184] width 185 height 247
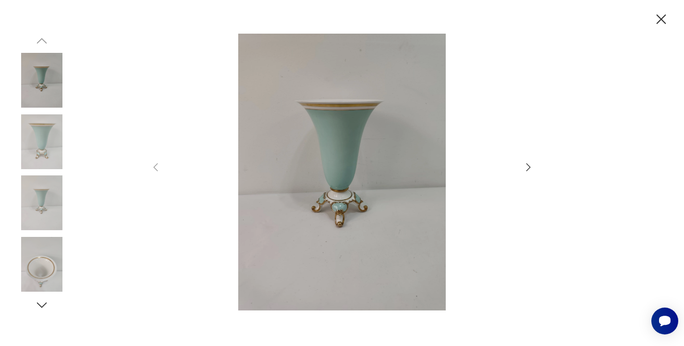
click at [527, 167] on icon "button" at bounding box center [528, 167] width 12 height 12
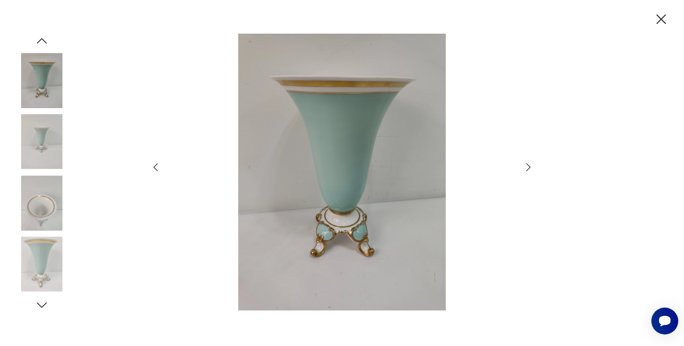
click at [527, 167] on icon "button" at bounding box center [528, 167] width 12 height 12
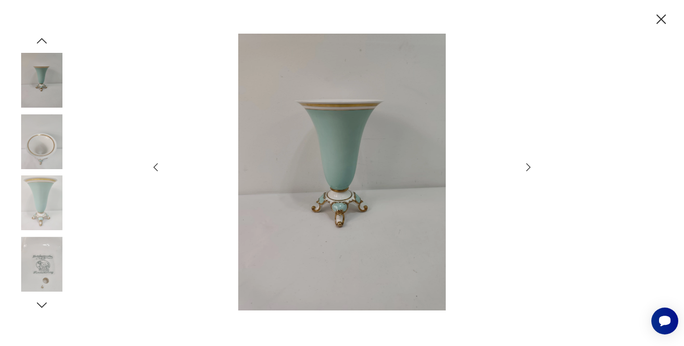
click at [527, 167] on icon "button" at bounding box center [528, 167] width 12 height 12
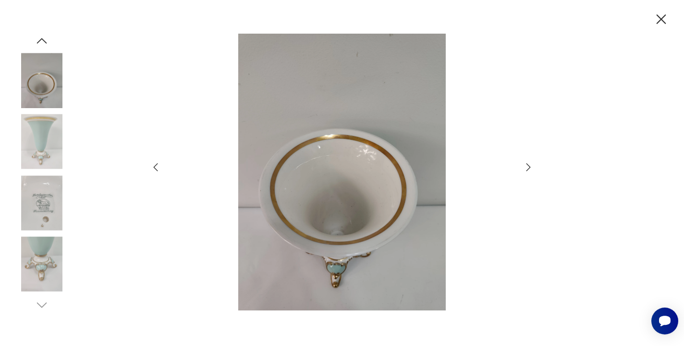
click at [527, 167] on icon "button" at bounding box center [528, 167] width 12 height 12
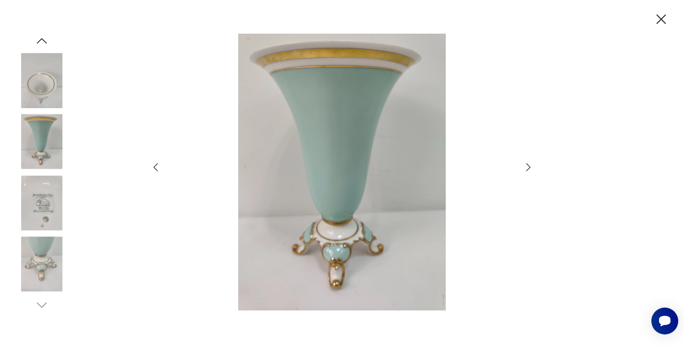
click at [527, 167] on icon "button" at bounding box center [528, 167] width 12 height 12
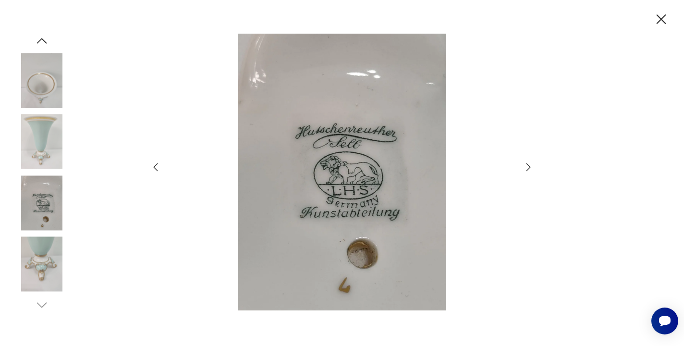
click at [527, 167] on icon "button" at bounding box center [528, 167] width 12 height 12
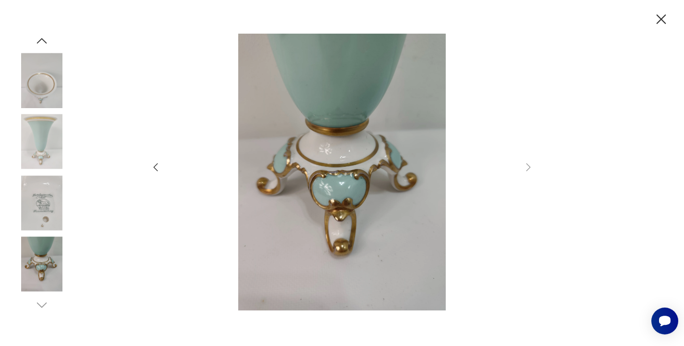
click at [656, 19] on icon "button" at bounding box center [661, 19] width 17 height 17
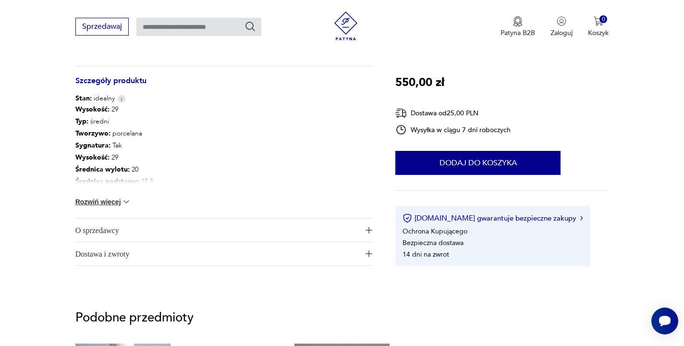
scroll to position [532, 0]
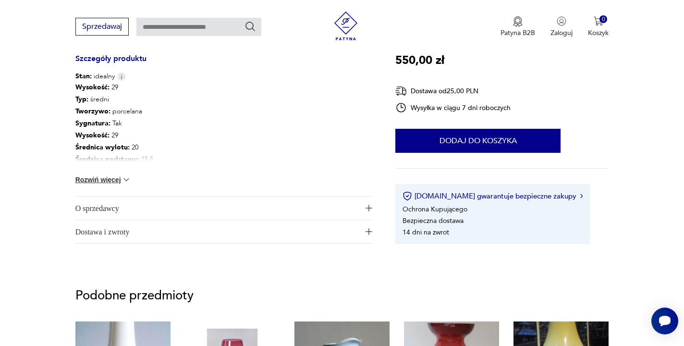
click at [109, 180] on button "Rozwiń więcej" at bounding box center [103, 180] width 56 height 10
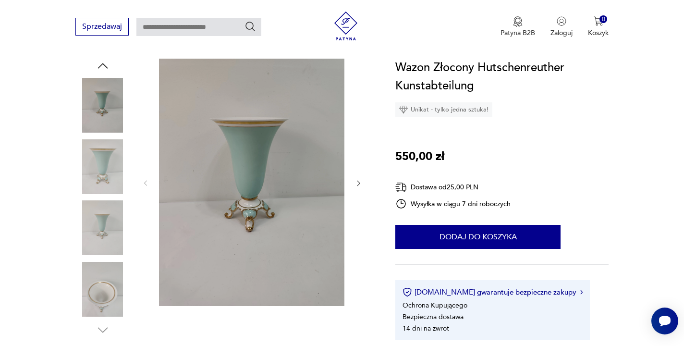
scroll to position [93, 0]
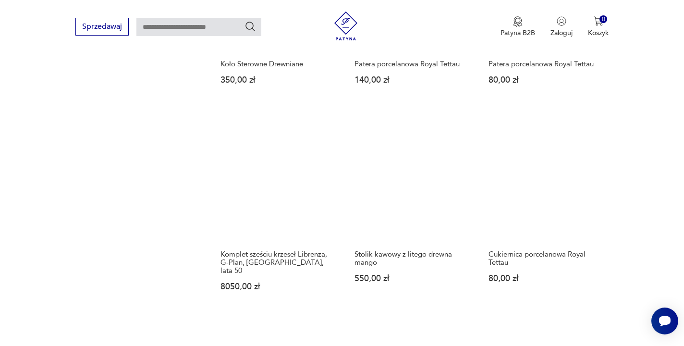
scroll to position [780, 0]
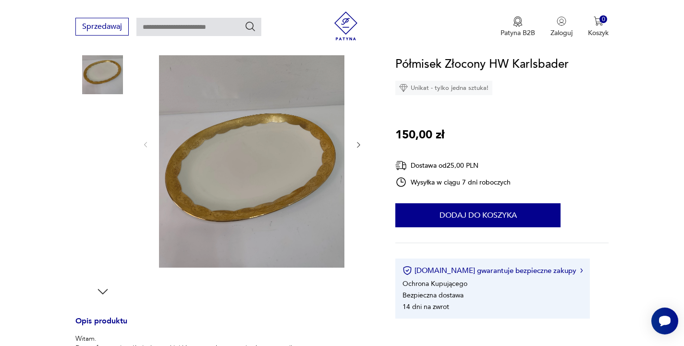
scroll to position [145, 0]
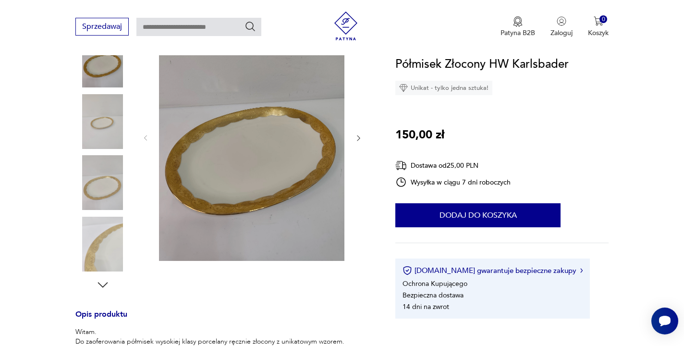
click at [354, 138] on icon "button" at bounding box center [358, 138] width 8 height 8
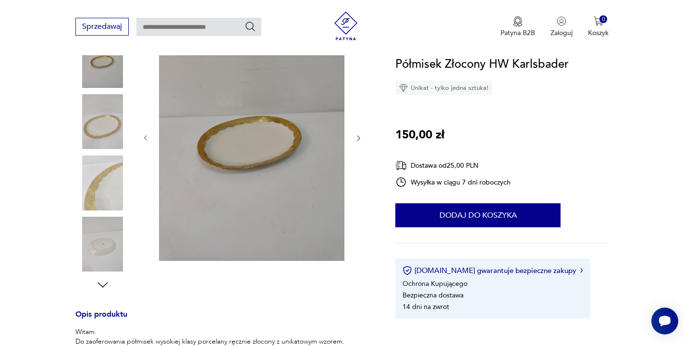
click at [354, 138] on icon "button" at bounding box center [358, 138] width 8 height 8
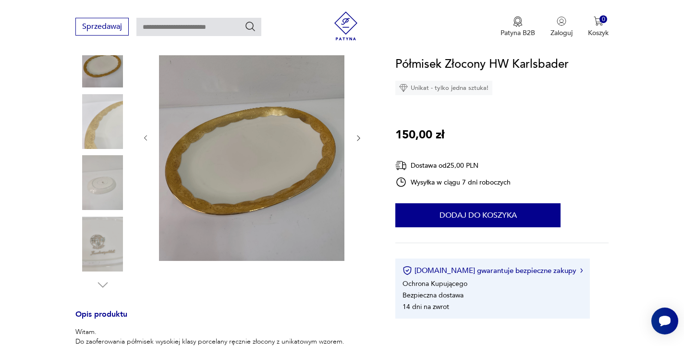
click at [354, 138] on icon "button" at bounding box center [358, 138] width 8 height 8
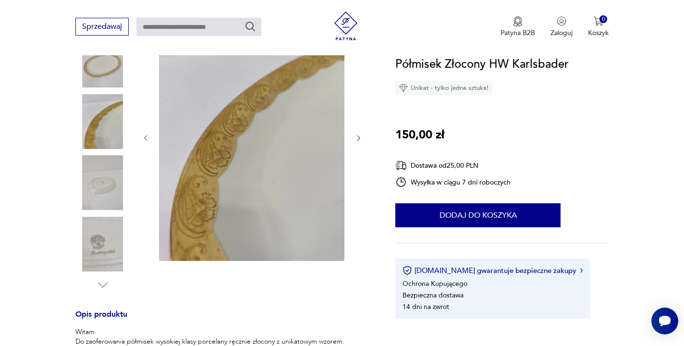
click at [354, 138] on icon "button" at bounding box center [358, 138] width 8 height 8
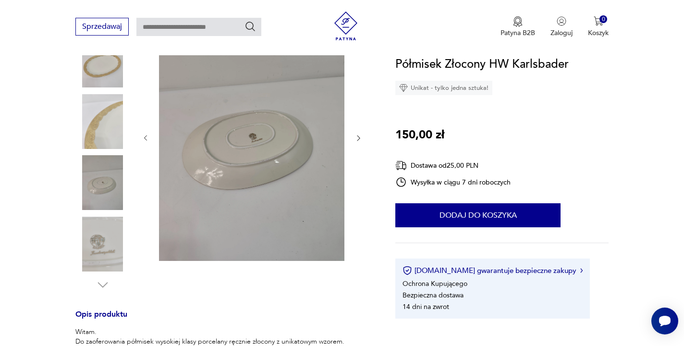
click at [354, 138] on icon "button" at bounding box center [358, 138] width 8 height 8
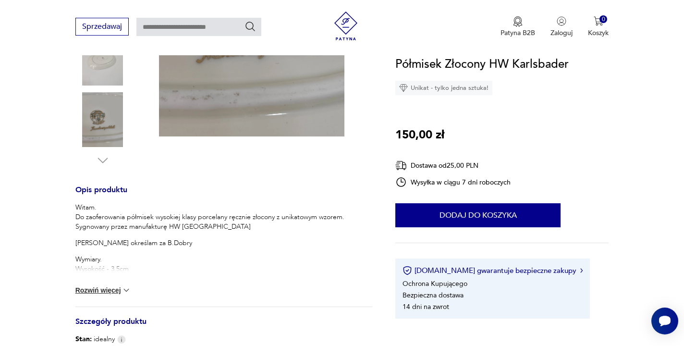
scroll to position [300, 0]
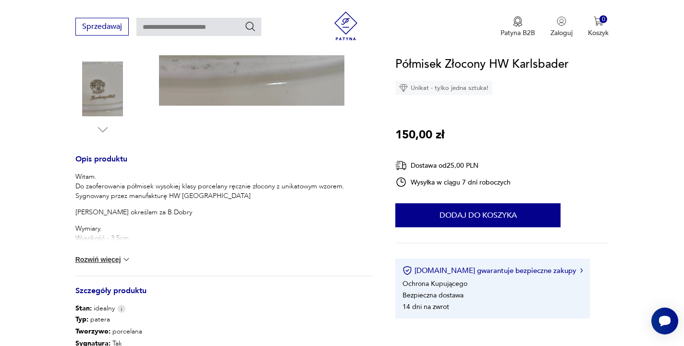
click at [111, 259] on button "Rozwiń więcej" at bounding box center [103, 260] width 56 height 10
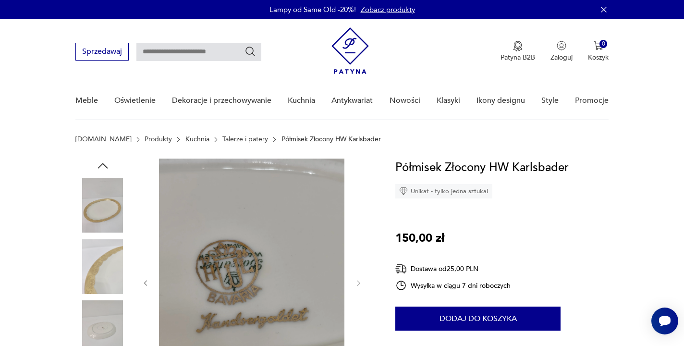
scroll to position [0, 0]
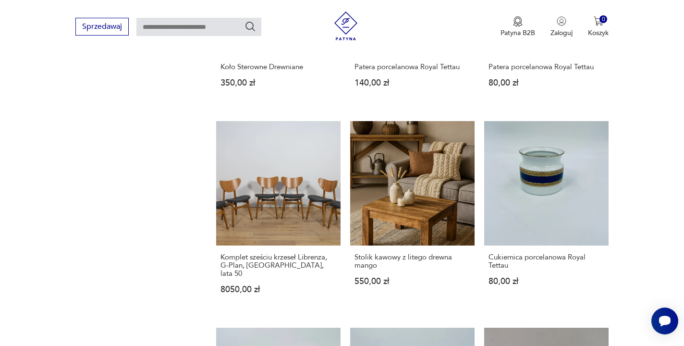
scroll to position [781, 0]
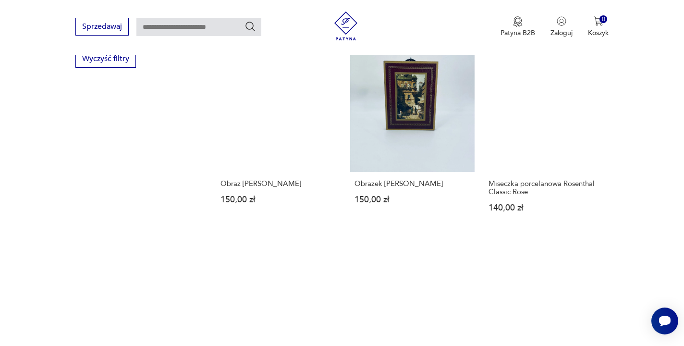
scroll to position [675, 0]
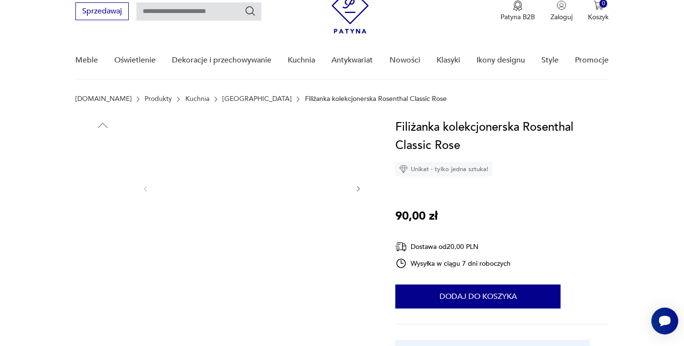
scroll to position [61, 0]
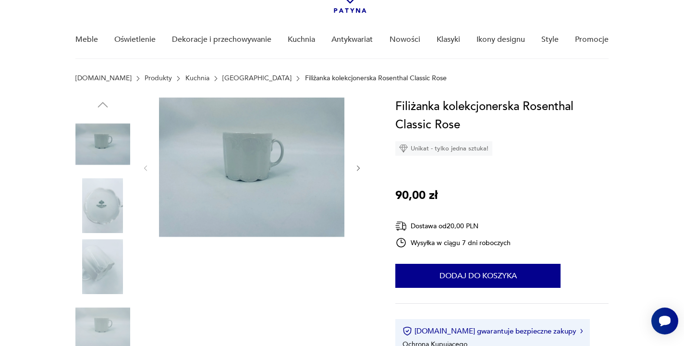
click at [359, 167] on icon "button" at bounding box center [358, 168] width 8 height 8
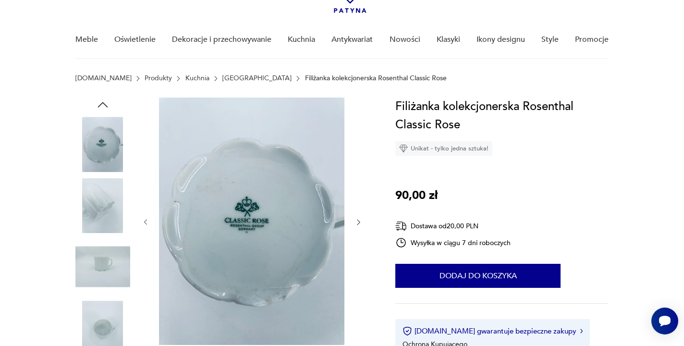
click at [359, 167] on div at bounding box center [252, 221] width 221 height 249
click at [356, 221] on icon "button" at bounding box center [358, 222] width 8 height 8
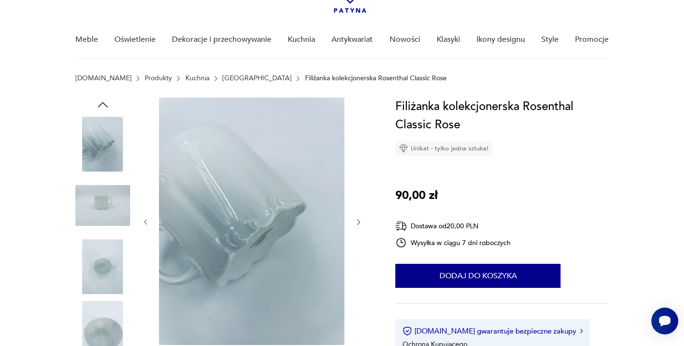
click at [356, 221] on icon "button" at bounding box center [358, 222] width 8 height 8
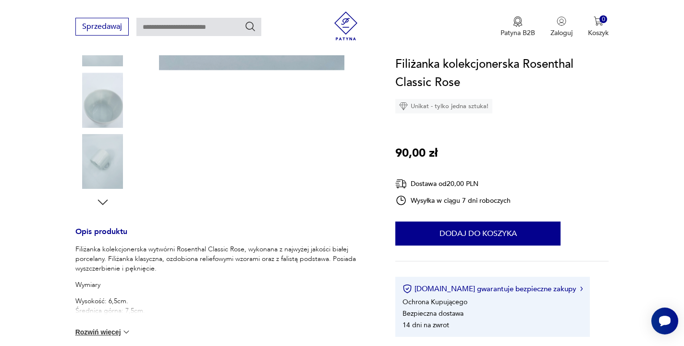
scroll to position [280, 0]
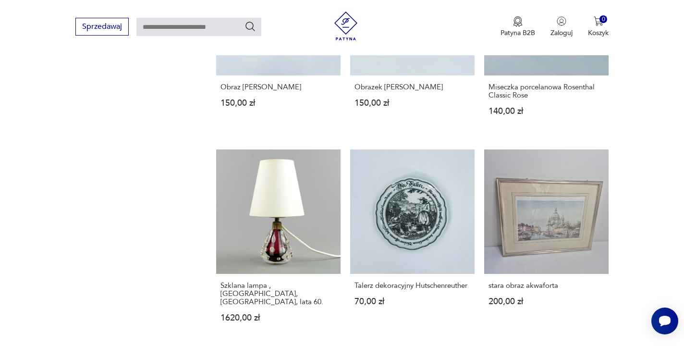
scroll to position [765, 0]
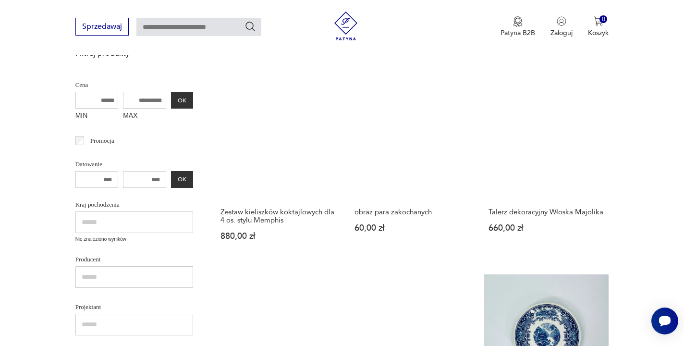
scroll to position [189, 0]
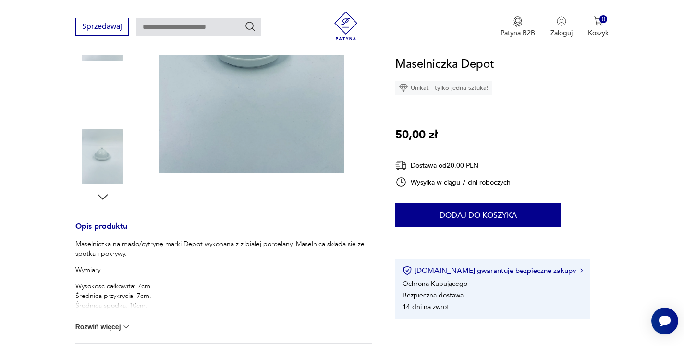
scroll to position [254, 0]
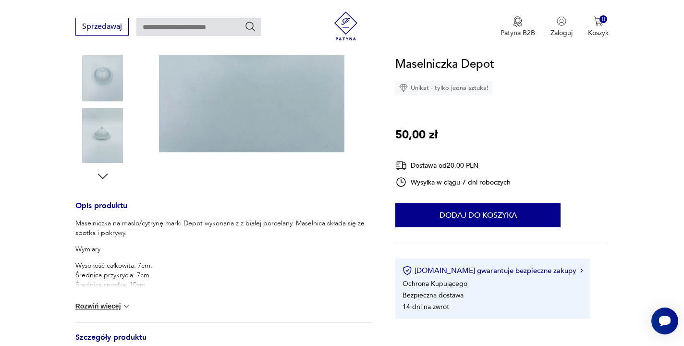
click at [111, 305] on button "Rozwiń więcej" at bounding box center [103, 306] width 56 height 10
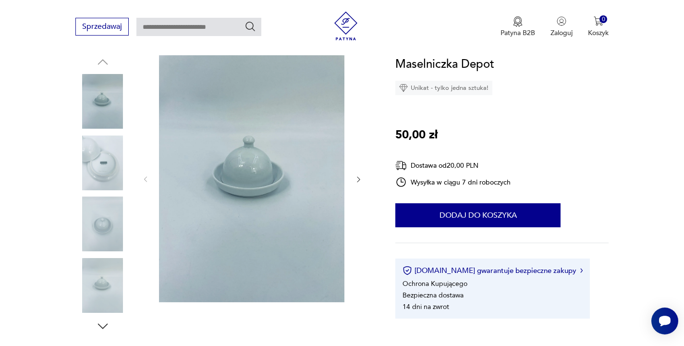
scroll to position [100, 0]
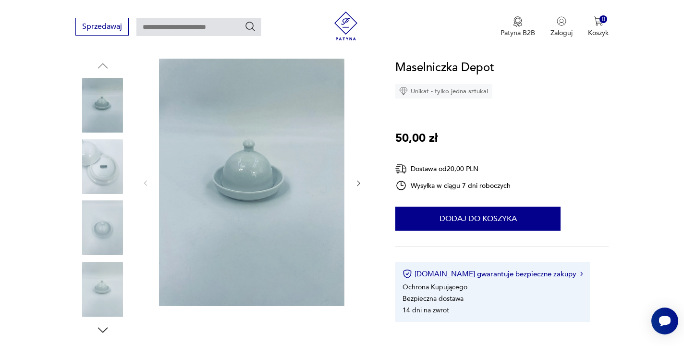
click at [319, 181] on img at bounding box center [251, 182] width 185 height 247
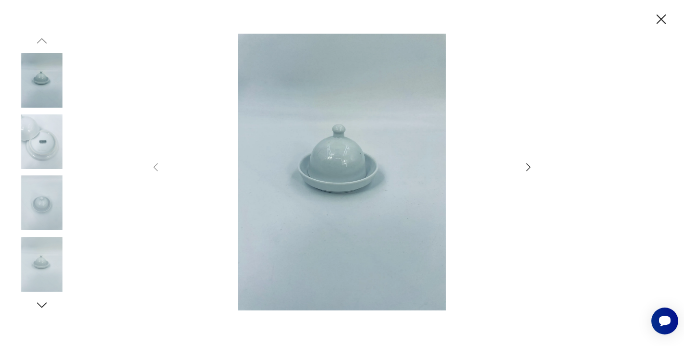
click at [526, 165] on icon "button" at bounding box center [528, 167] width 12 height 12
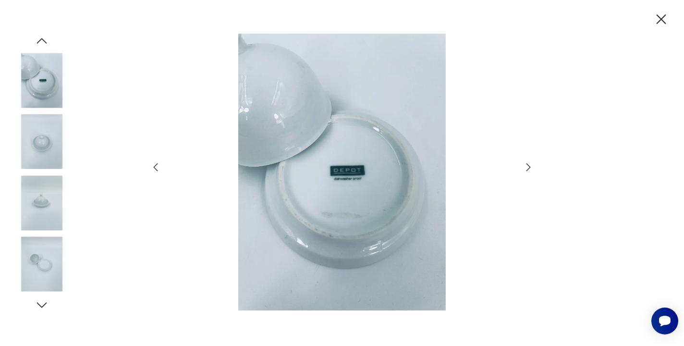
click at [526, 165] on icon "button" at bounding box center [528, 167] width 12 height 12
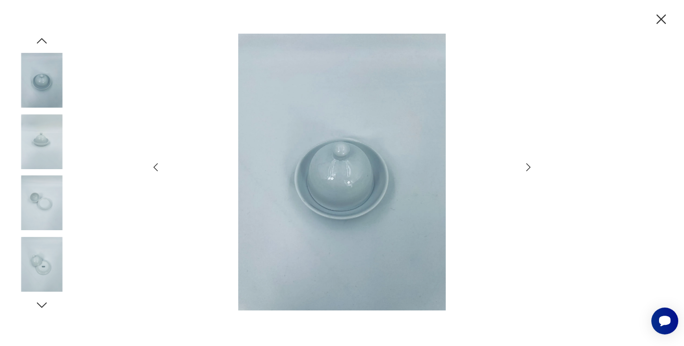
click at [526, 165] on icon "button" at bounding box center [528, 167] width 12 height 12
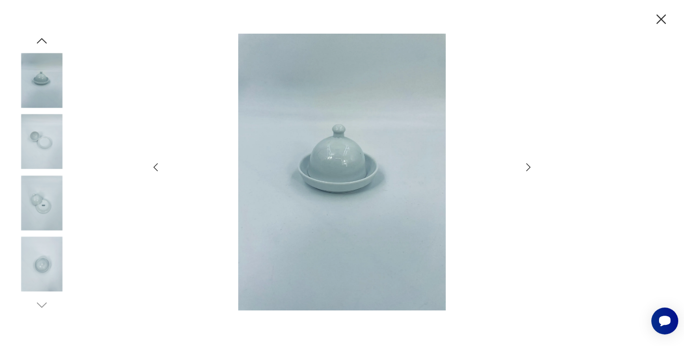
click at [526, 165] on icon "button" at bounding box center [528, 167] width 12 height 12
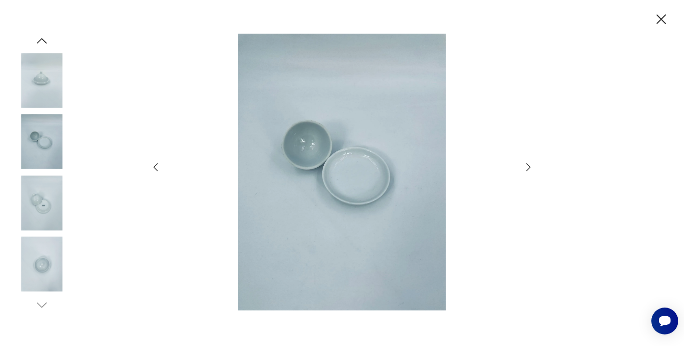
click at [526, 165] on icon "button" at bounding box center [528, 167] width 12 height 12
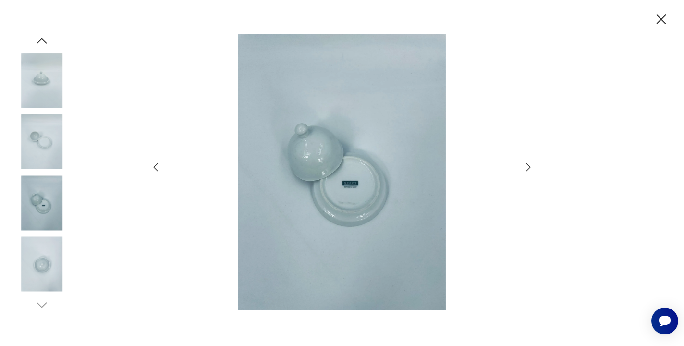
scroll to position [188, 0]
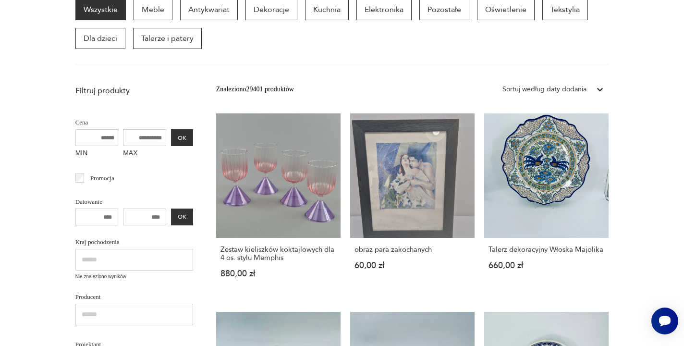
click at [646, 64] on section "Wszystkie Meble Antykwariat Dekoracje Kuchnia Elektronika Pozostałe Oświetlenie…" at bounding box center [342, 32] width 684 height 66
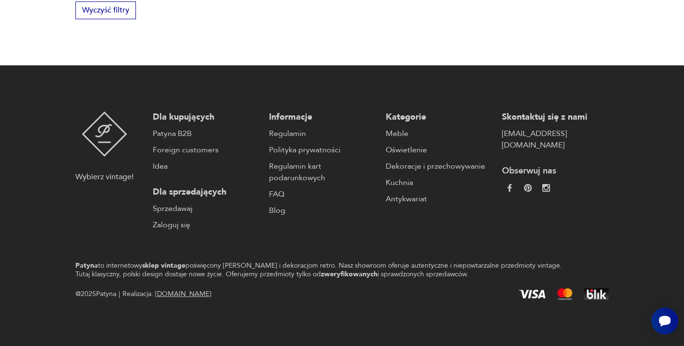
scroll to position [716, 0]
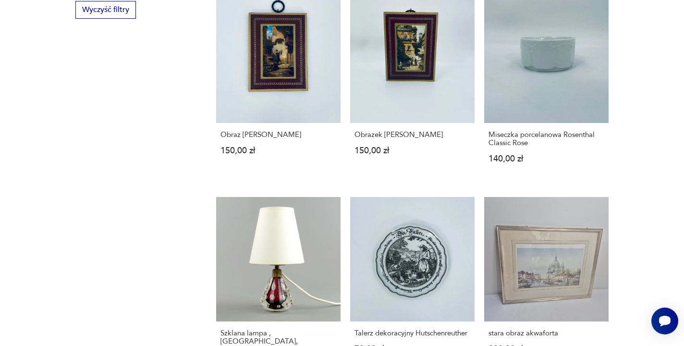
scroll to position [188, 0]
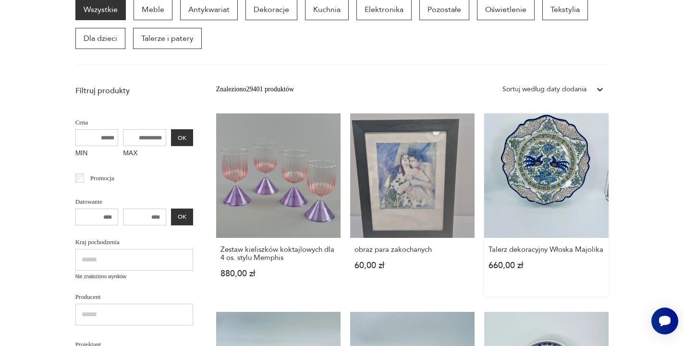
click at [484, 260] on div "Talerz dekoracyjny Włoska Majolika 660,00 zł" at bounding box center [546, 263] width 124 height 50
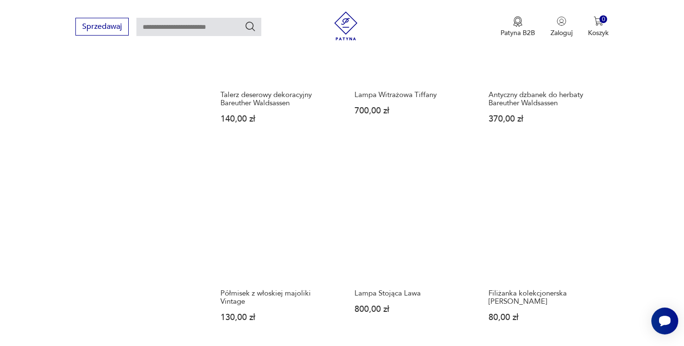
scroll to position [741, 0]
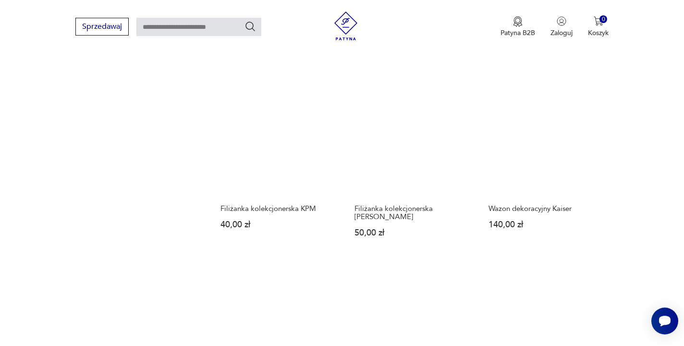
scroll to position [822, 0]
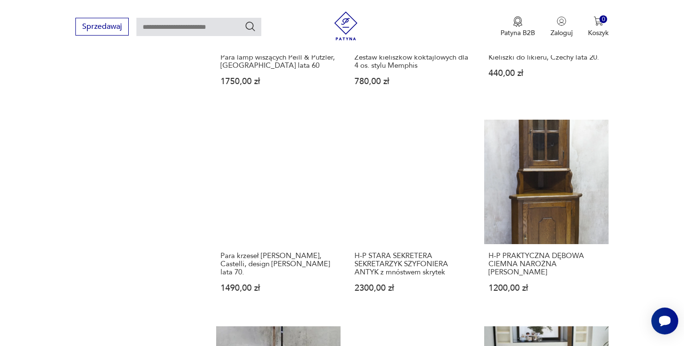
scroll to position [788, 0]
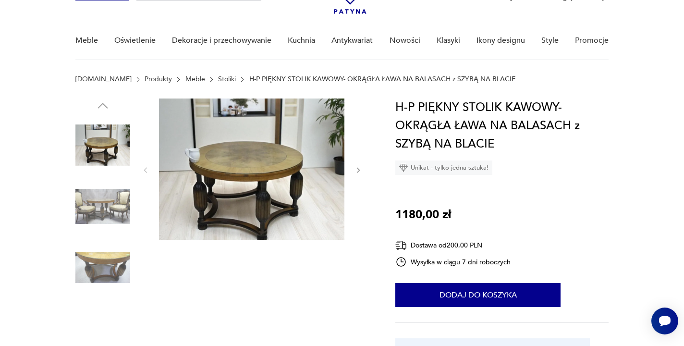
scroll to position [79, 0]
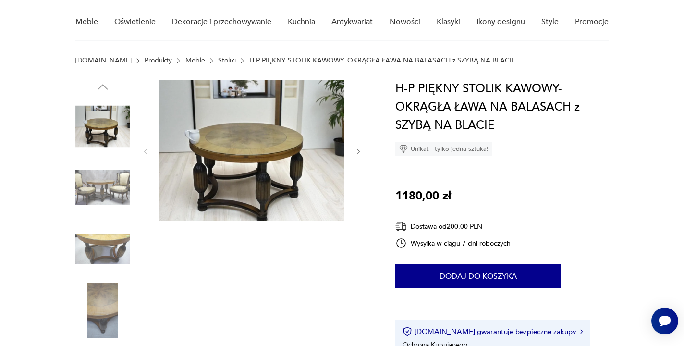
click at [297, 147] on img at bounding box center [251, 150] width 185 height 141
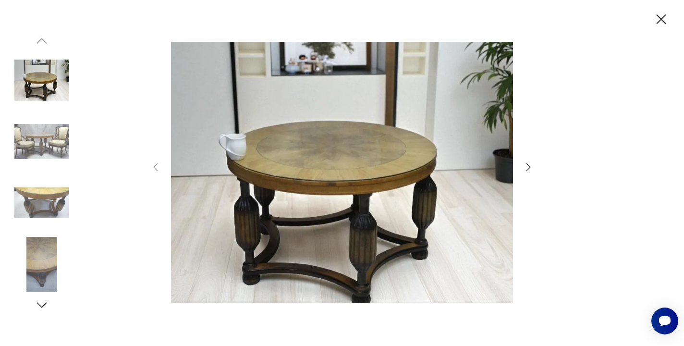
click at [527, 166] on icon "button" at bounding box center [528, 167] width 12 height 12
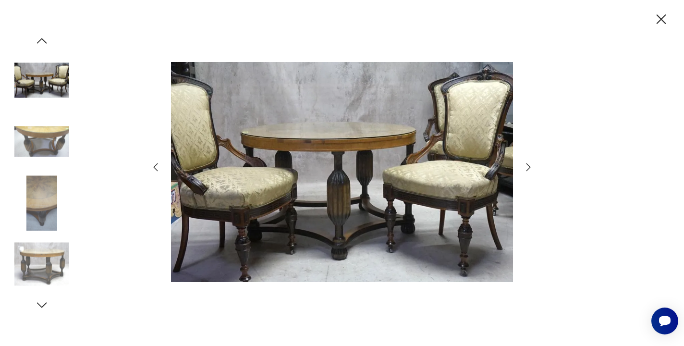
click at [527, 166] on icon "button" at bounding box center [528, 167] width 12 height 12
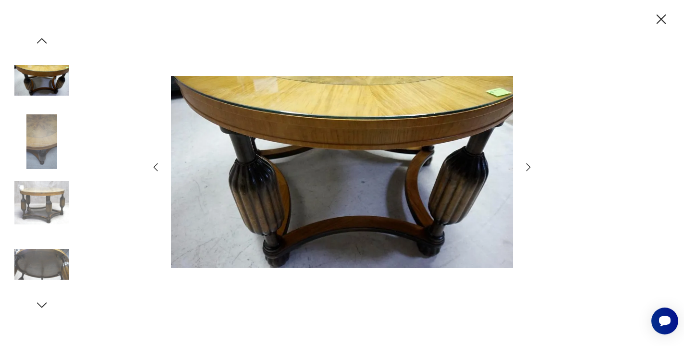
click at [527, 166] on icon "button" at bounding box center [528, 167] width 12 height 12
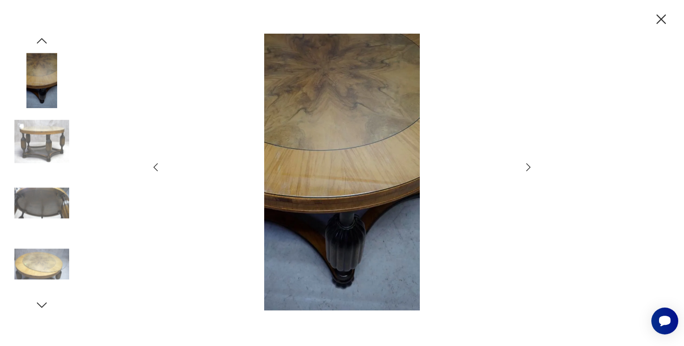
click at [527, 166] on icon "button" at bounding box center [528, 167] width 12 height 12
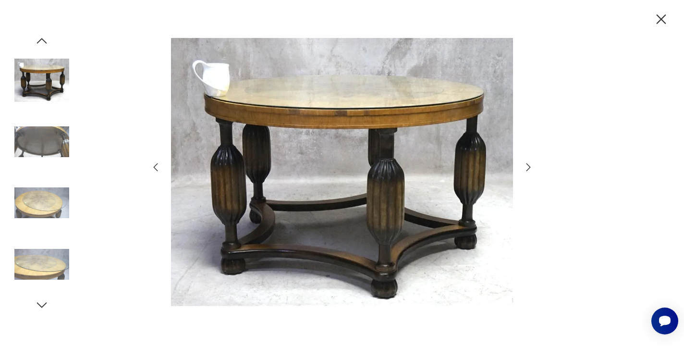
click at [527, 166] on icon "button" at bounding box center [528, 167] width 12 height 12
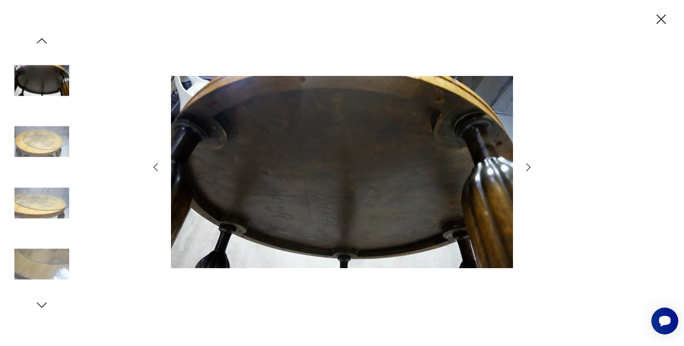
click at [527, 166] on icon "button" at bounding box center [528, 167] width 12 height 12
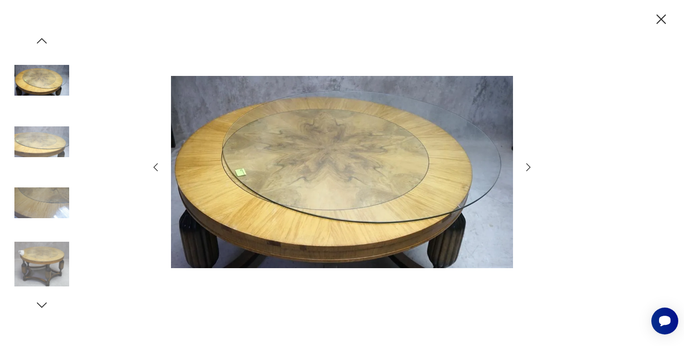
click at [659, 14] on icon "button" at bounding box center [661, 19] width 17 height 17
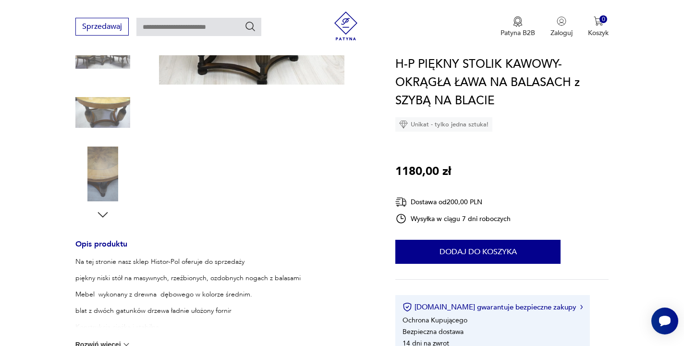
scroll to position [203, 0]
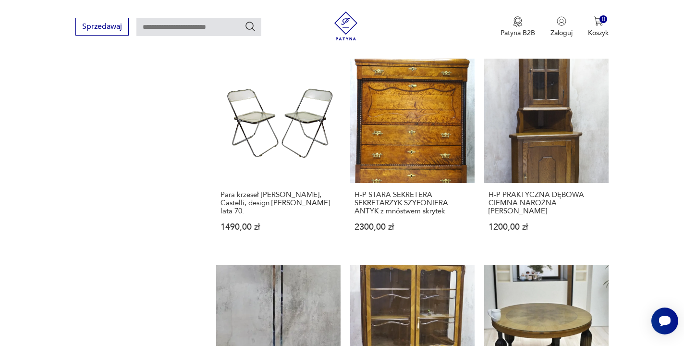
scroll to position [849, 0]
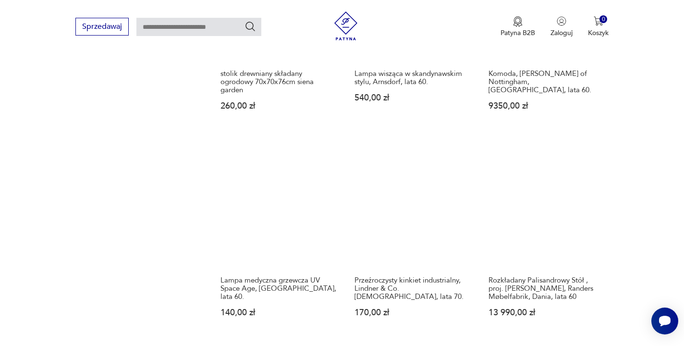
scroll to position [779, 0]
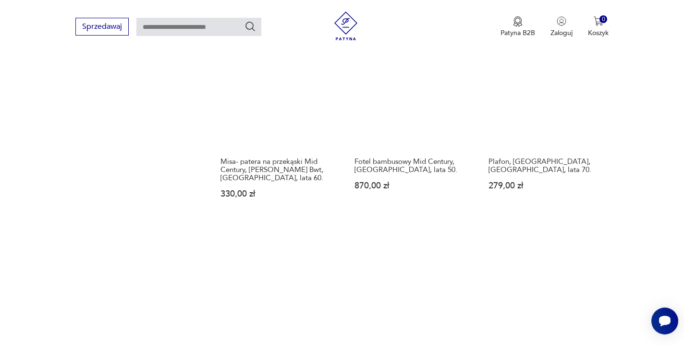
scroll to position [761, 0]
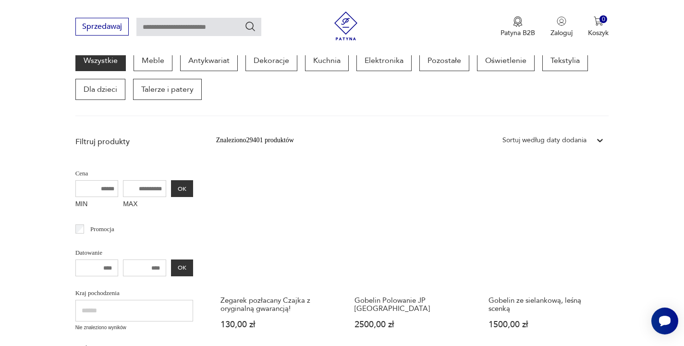
scroll to position [138, 0]
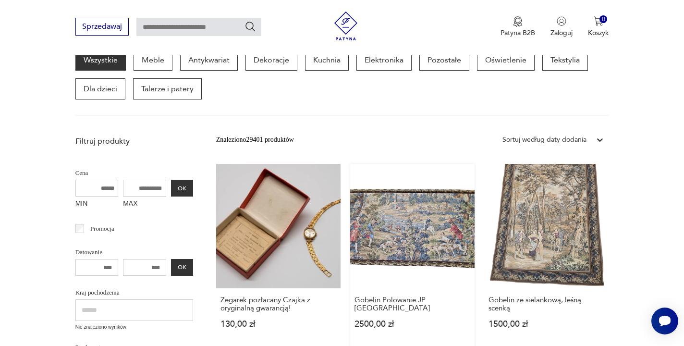
click at [350, 202] on link "Gobelin Polowanie JP [GEOGRAPHIC_DATA] 2500,00 zł" at bounding box center [412, 255] width 124 height 183
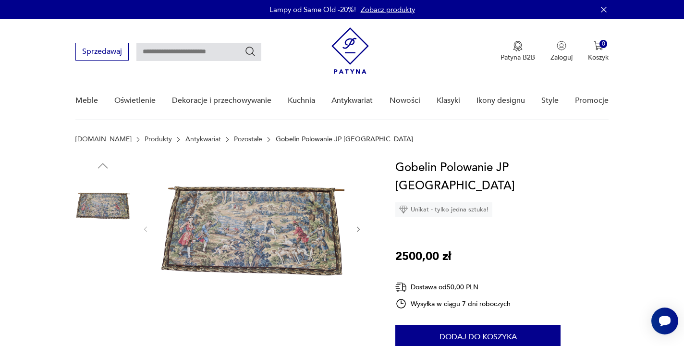
click at [236, 241] on img at bounding box center [251, 227] width 185 height 139
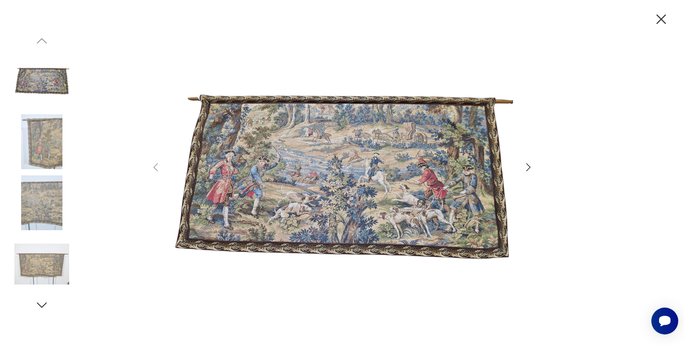
click at [328, 197] on img at bounding box center [342, 172] width 342 height 277
click at [657, 16] on icon "button" at bounding box center [661, 19] width 10 height 10
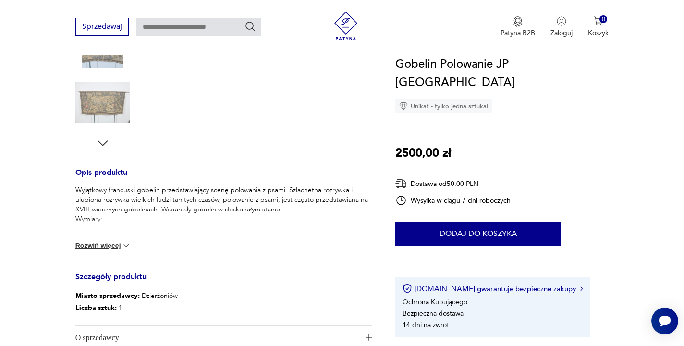
scroll to position [302, 0]
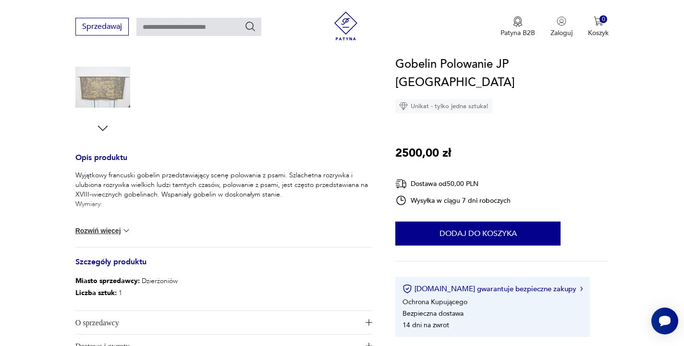
click at [113, 229] on button "Rozwiń więcej" at bounding box center [103, 231] width 56 height 10
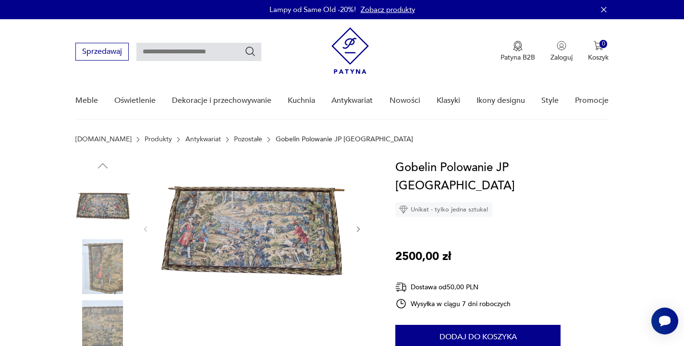
scroll to position [0, 0]
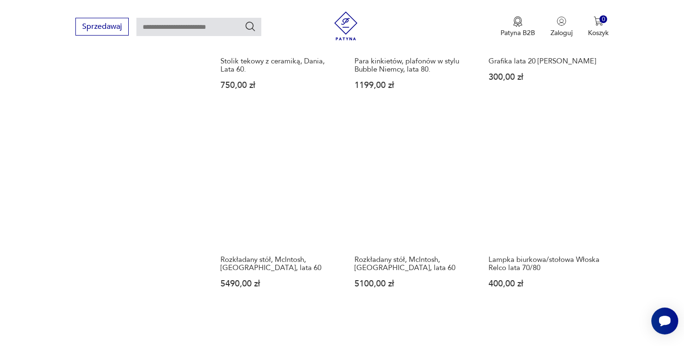
scroll to position [774, 0]
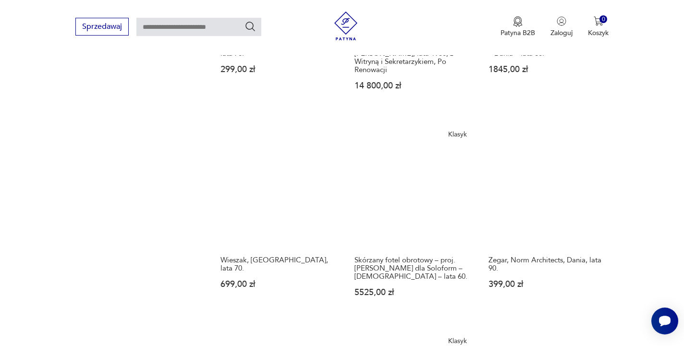
scroll to position [843, 0]
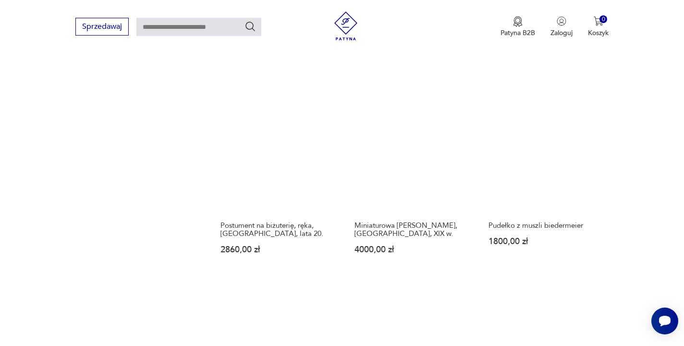
scroll to position [824, 0]
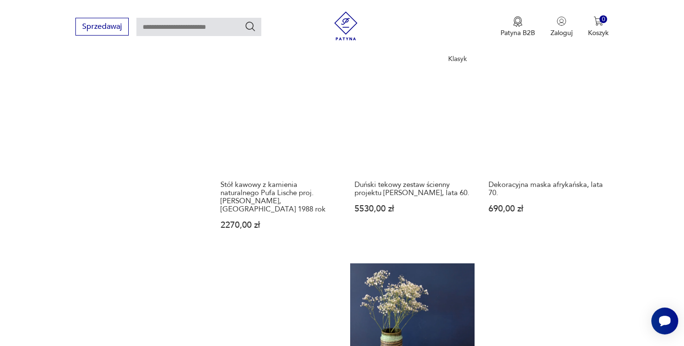
scroll to position [948, 0]
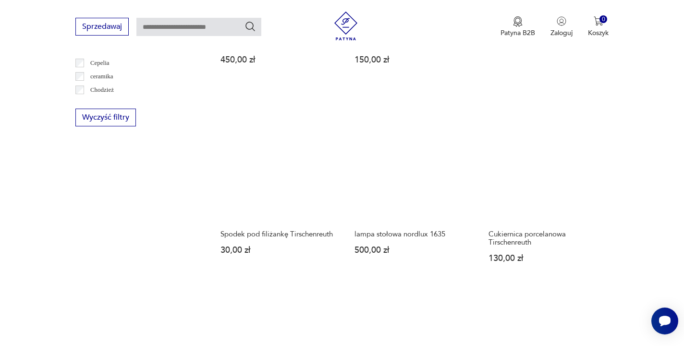
scroll to position [664, 0]
